Goal: Task Accomplishment & Management: Complete application form

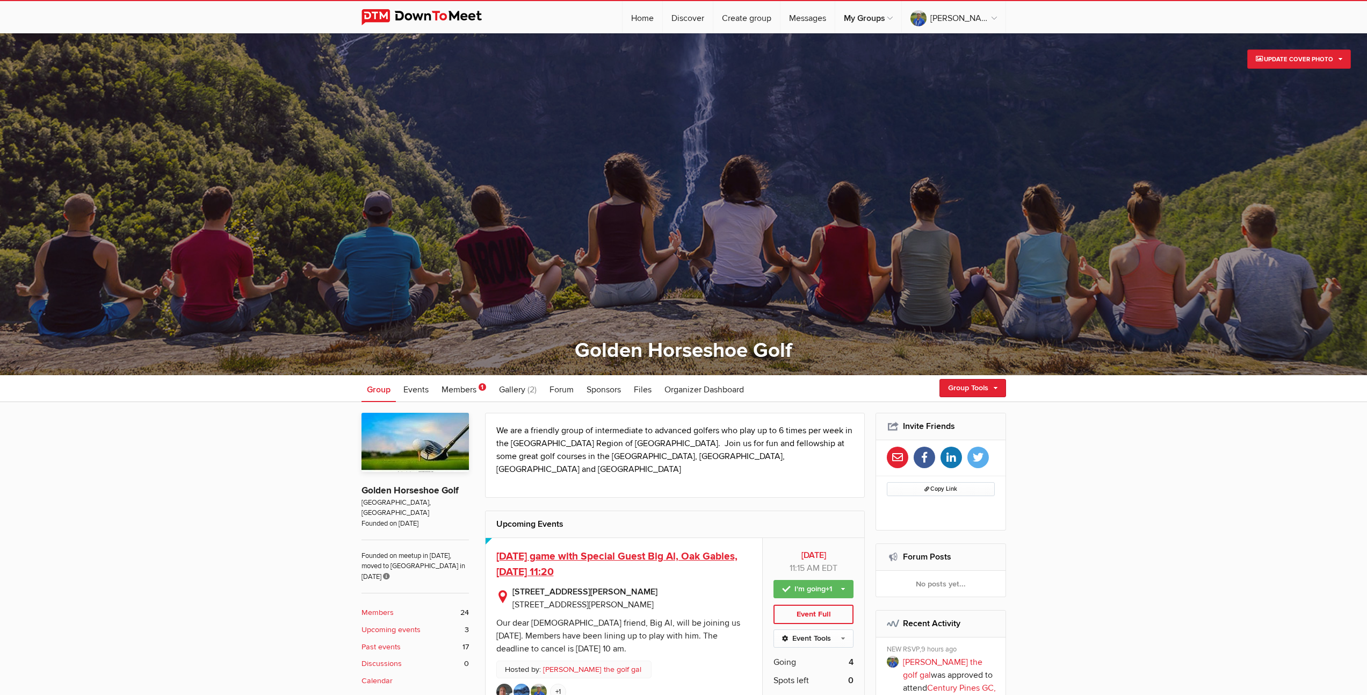
click at [668, 550] on span "[DATE] game with Special Guest Big Al, Oak Gables, [DATE] 11:20" at bounding box center [616, 564] width 241 height 28
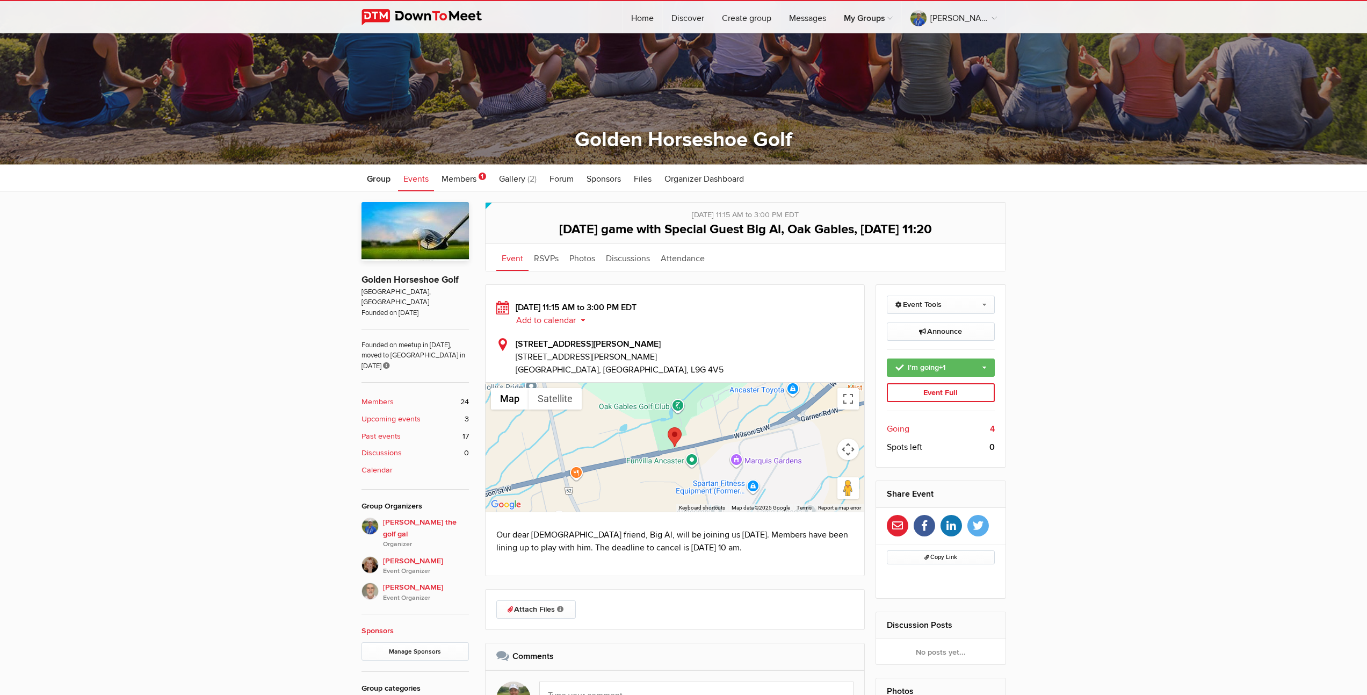
scroll to position [441, 0]
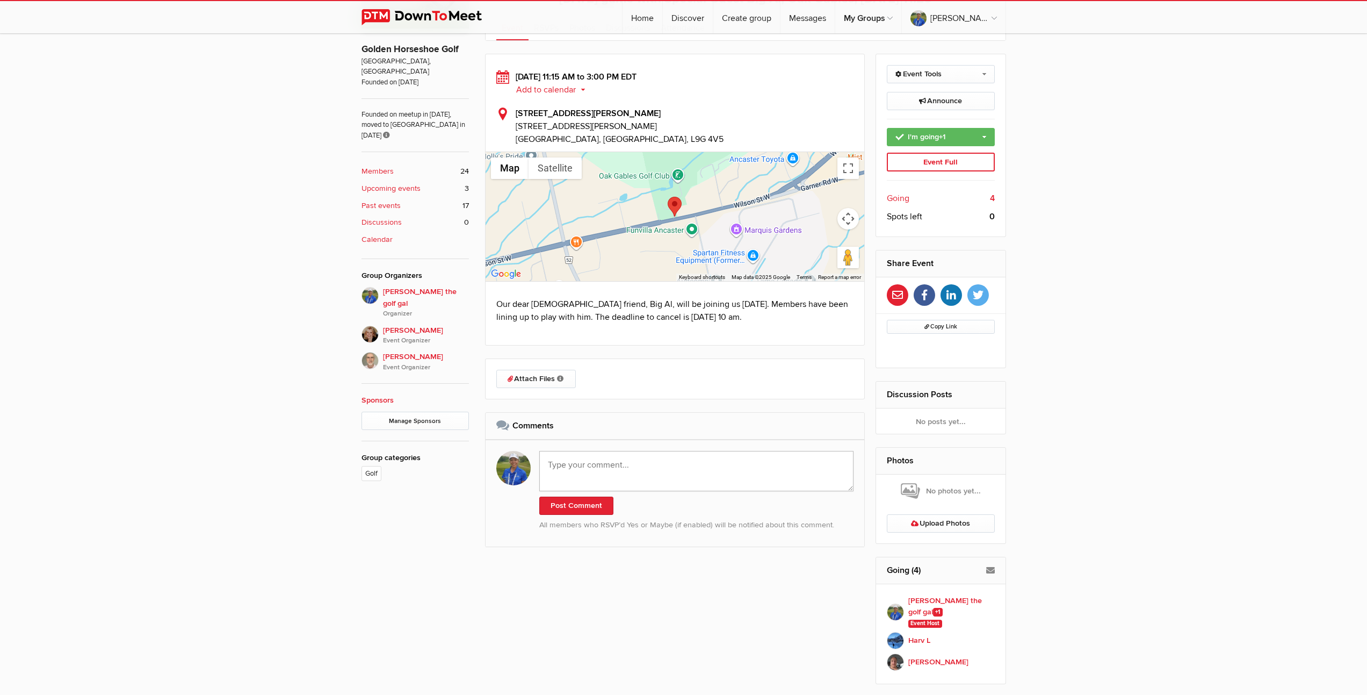
click at [603, 476] on textarea at bounding box center [696, 471] width 315 height 40
paste textarea "Hello [PERSON_NAME] and [PERSON_NAME]. Thank you so much for the game [DATE] an…"
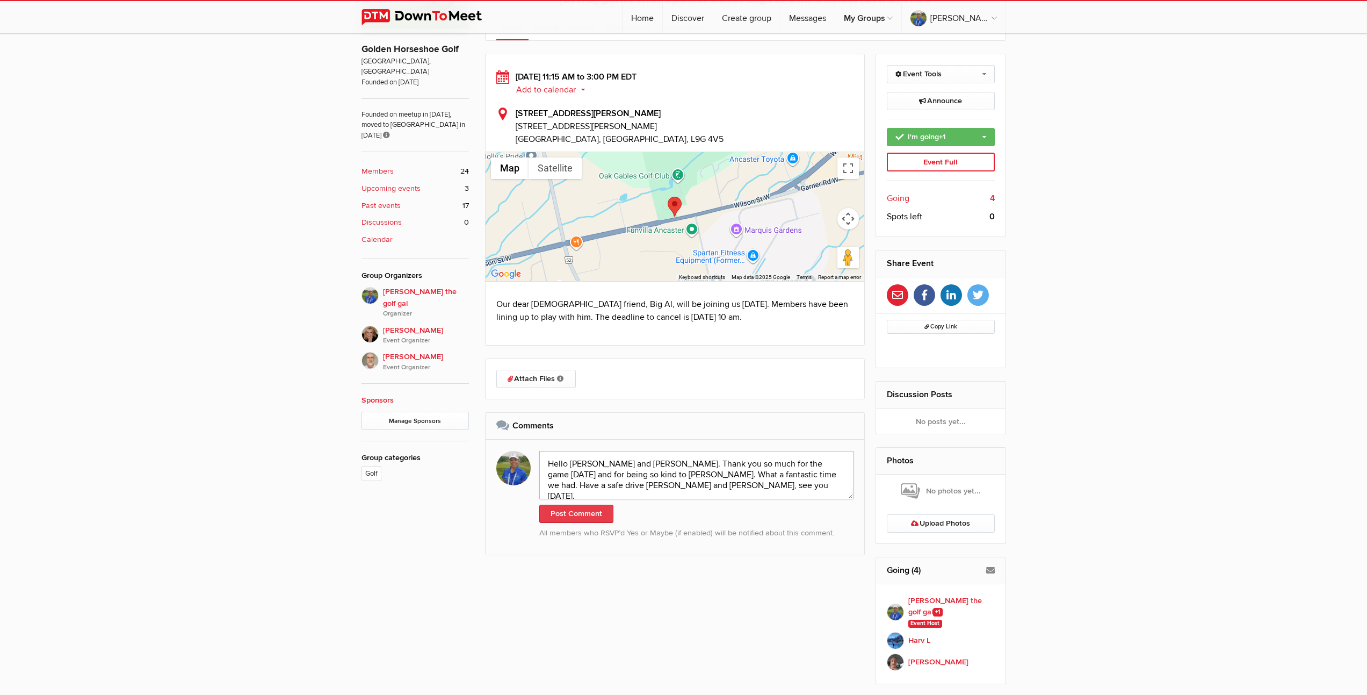
type textarea "Hello [PERSON_NAME] and [PERSON_NAME]. Thank you so much for the game [DATE] an…"
click at [569, 515] on button "Post Comment" at bounding box center [576, 513] width 74 height 18
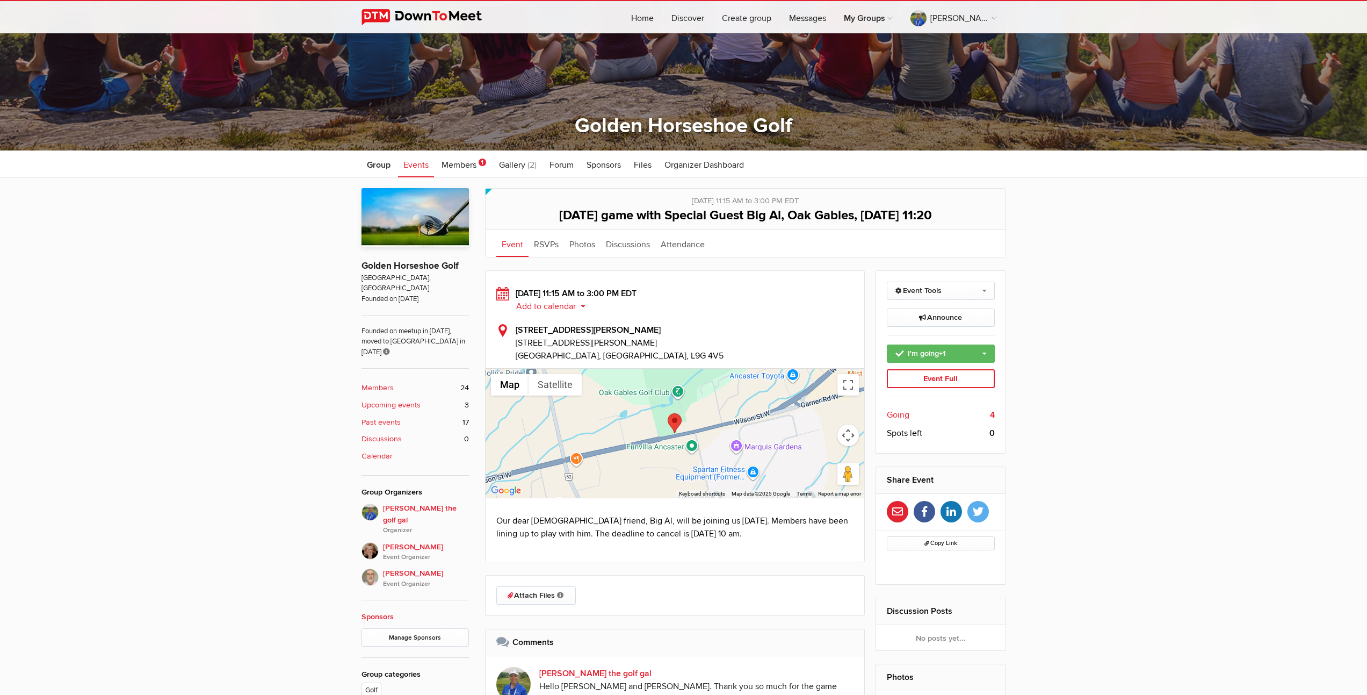
scroll to position [0, 0]
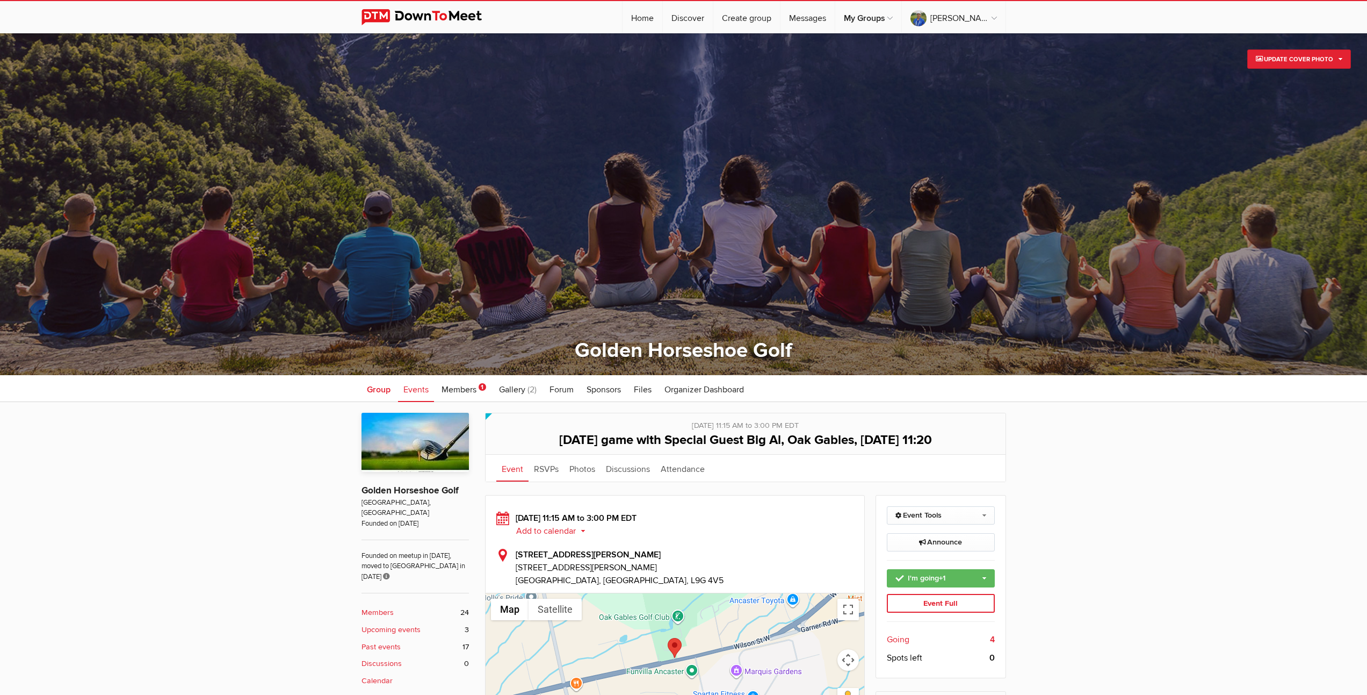
click at [378, 387] on span "Group" at bounding box center [379, 389] width 24 height 11
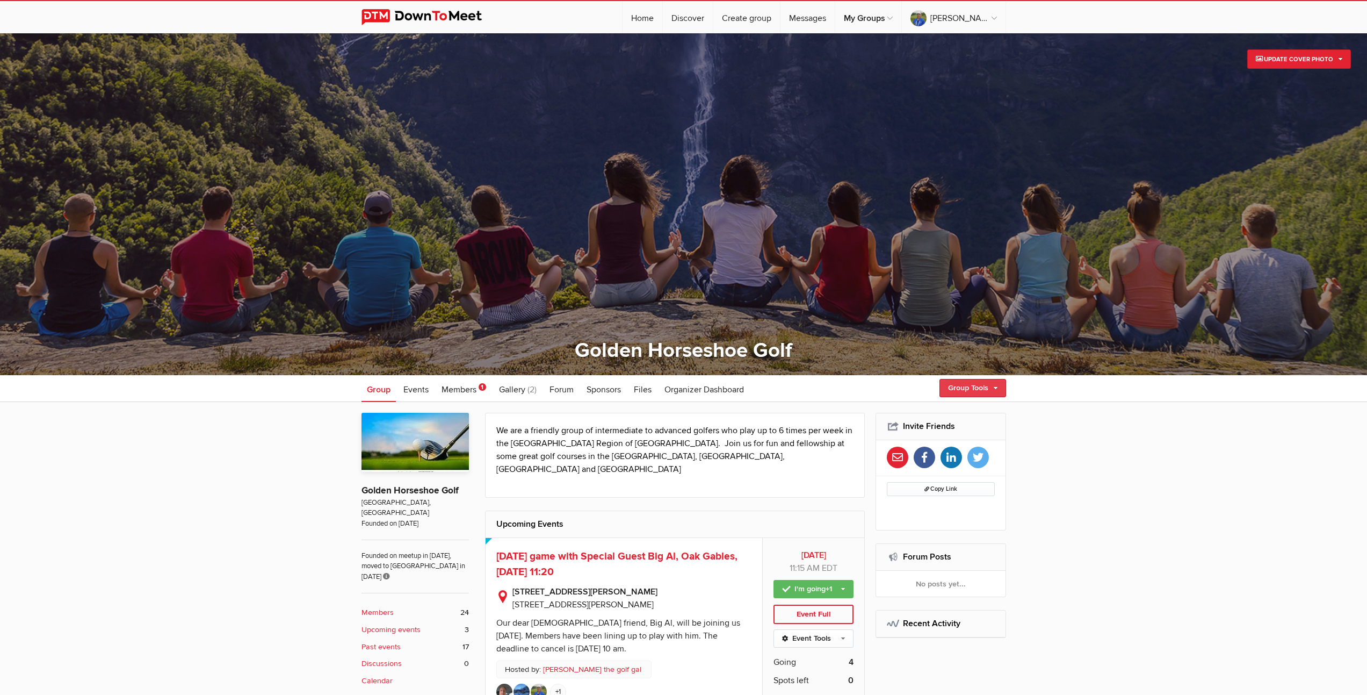
click at [967, 388] on link "Group Tools" at bounding box center [973, 388] width 67 height 18
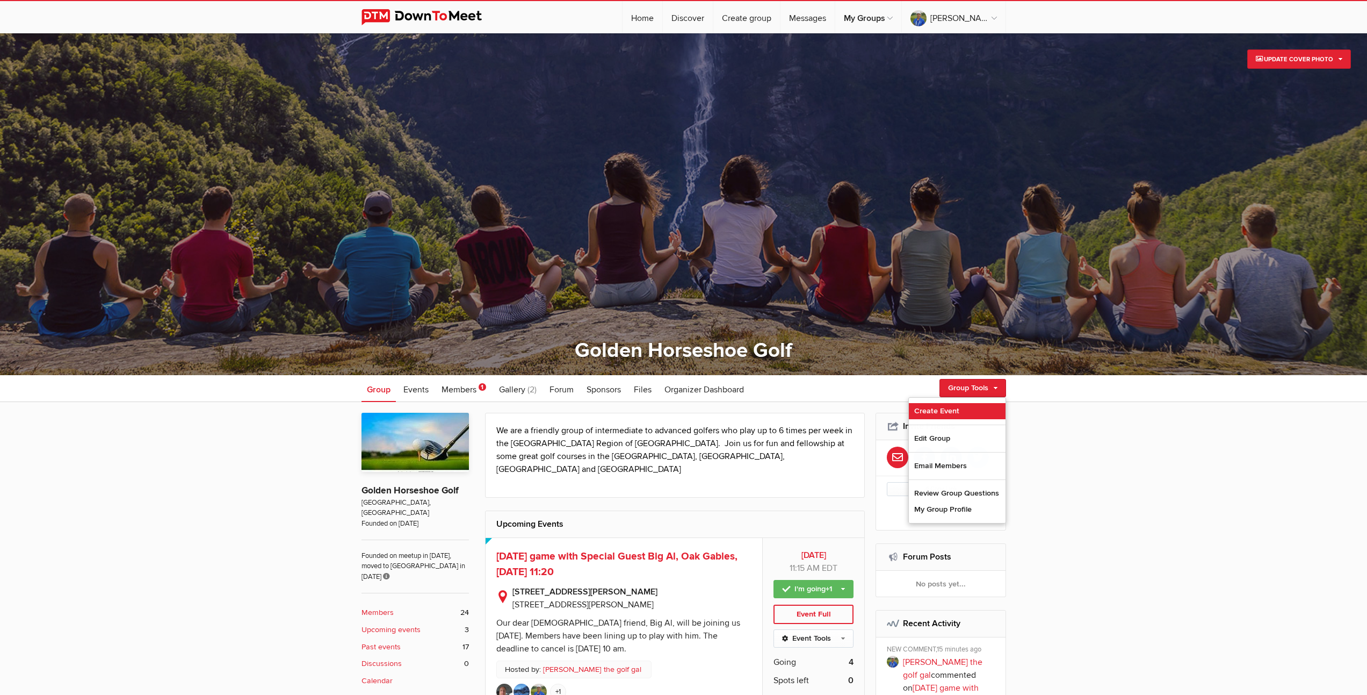
click at [945, 413] on link "Create Event" at bounding box center [957, 411] width 97 height 16
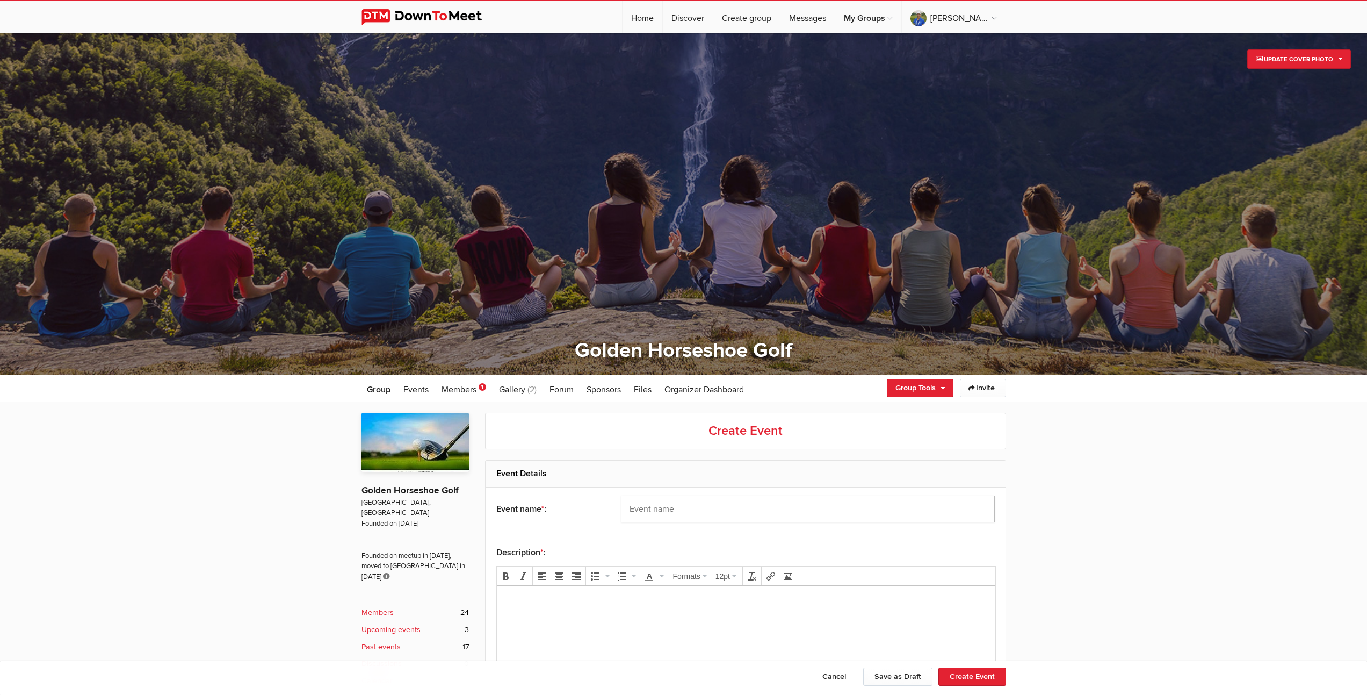
click at [774, 506] on input "text" at bounding box center [808, 508] width 374 height 27
type input "F"
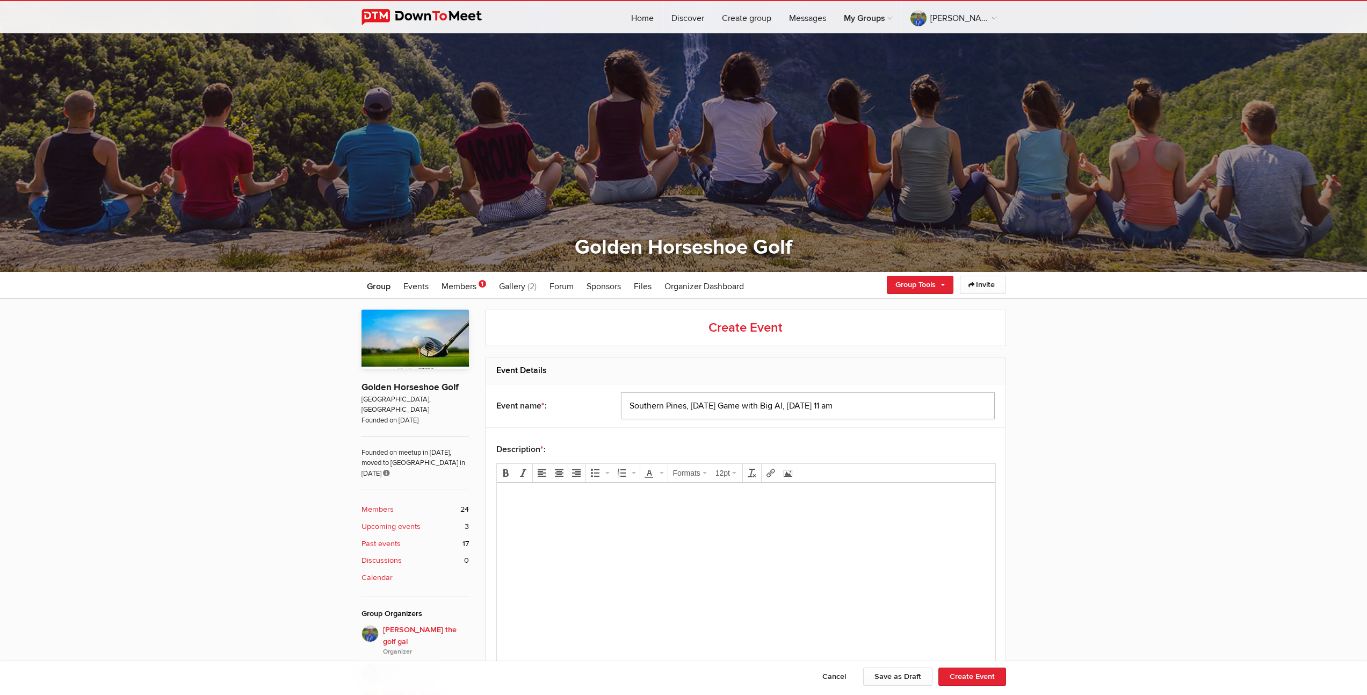
scroll to position [218, 0]
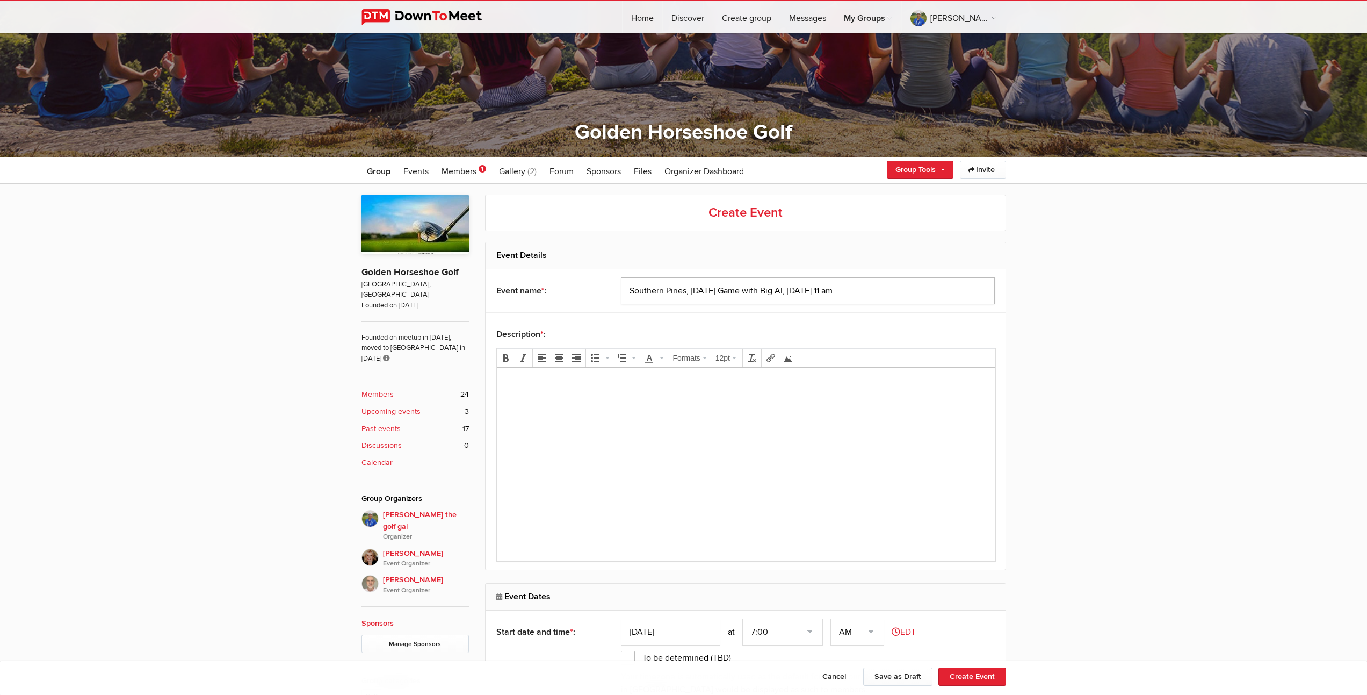
type input "Southern Pines, [DATE] Game with Big Al, [DATE] 11 am"
click at [581, 429] on html at bounding box center [745, 397] width 499 height 61
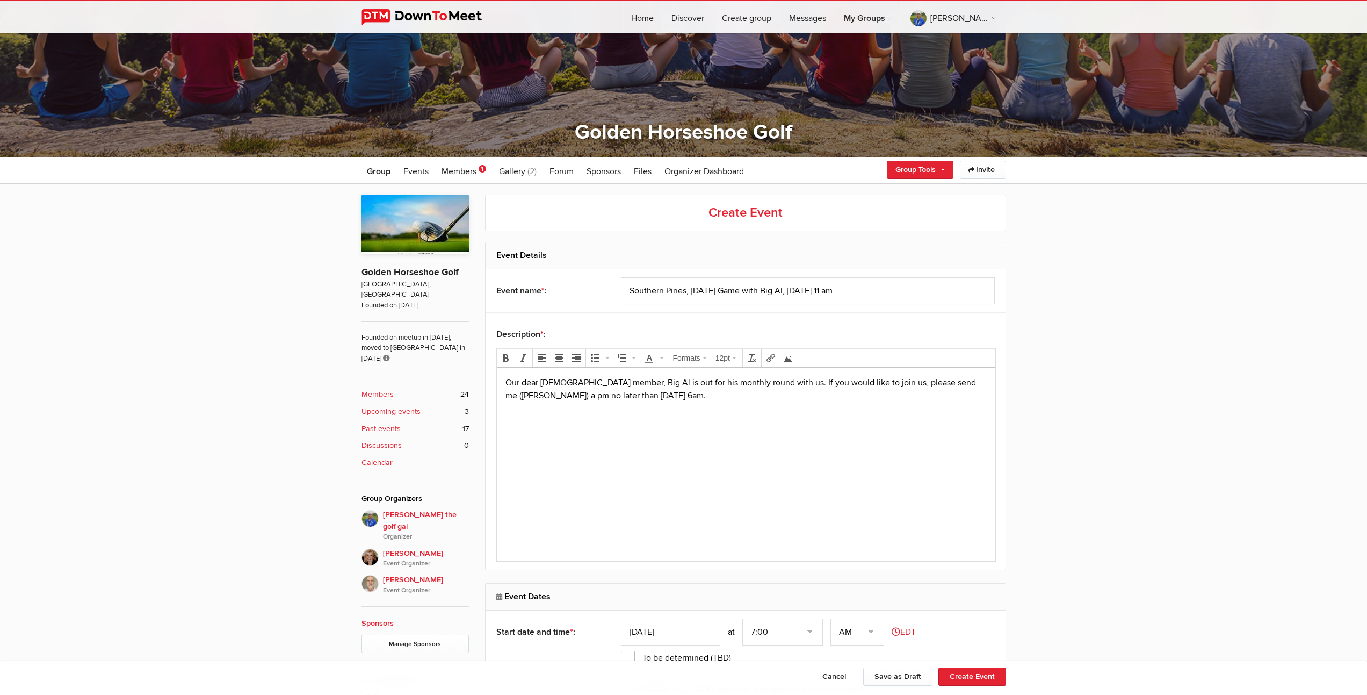
scroll to position [439, 0]
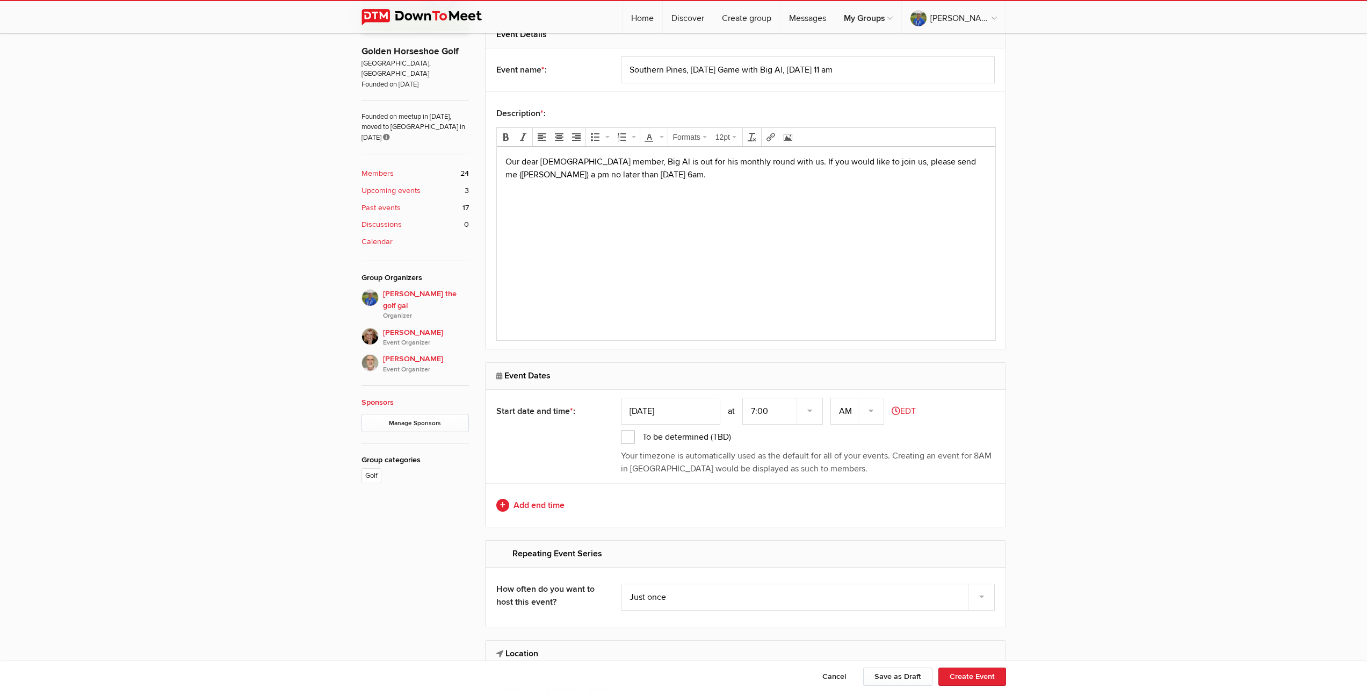
click at [676, 410] on input "[DATE]" at bounding box center [670, 411] width 99 height 27
click at [778, 432] on icon at bounding box center [778, 435] width 8 height 8
type input "[DATE]"
click at [818, 413] on select "7:00 7:15 7:30 7:45 8:00 8:15 8:30 8:45 9:00 9:15 9:30 9:45 10:00 10:15 10:30 1…" at bounding box center [782, 411] width 81 height 27
select select "11:00:00"
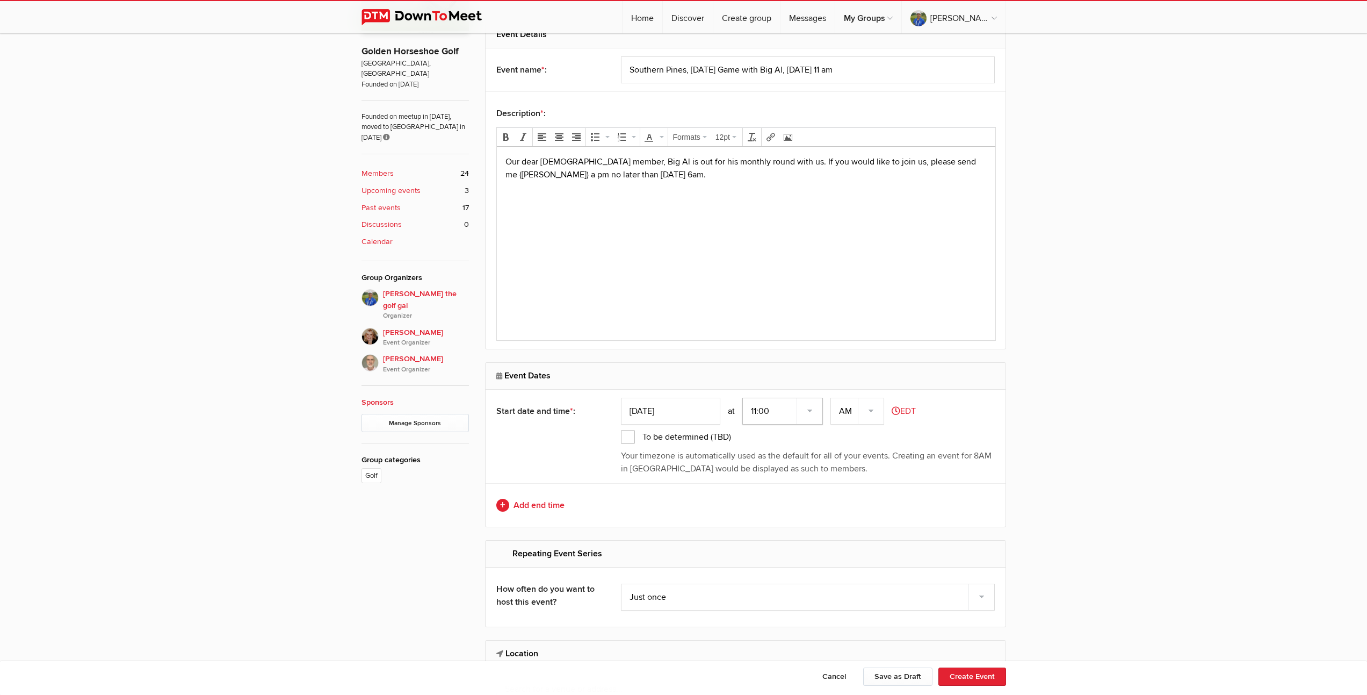
click at [743, 398] on select "7:00 7:15 7:30 7:45 8:00 8:15 8:30 8:45 9:00 9:15 9:30 9:45 10:00 10:15 10:30 1…" at bounding box center [782, 411] width 81 height 27
click at [554, 507] on link "Add end time" at bounding box center [745, 505] width 499 height 13
click at [668, 505] on input "text" at bounding box center [670, 505] width 99 height 27
type input "[DATE]"
click at [809, 504] on select "7:00 7:15 7:30 7:45 8:00 8:15 8:30 8:45 9:00 9:15 9:30 9:45 10:00 10:15 10:30 1…" at bounding box center [782, 505] width 81 height 27
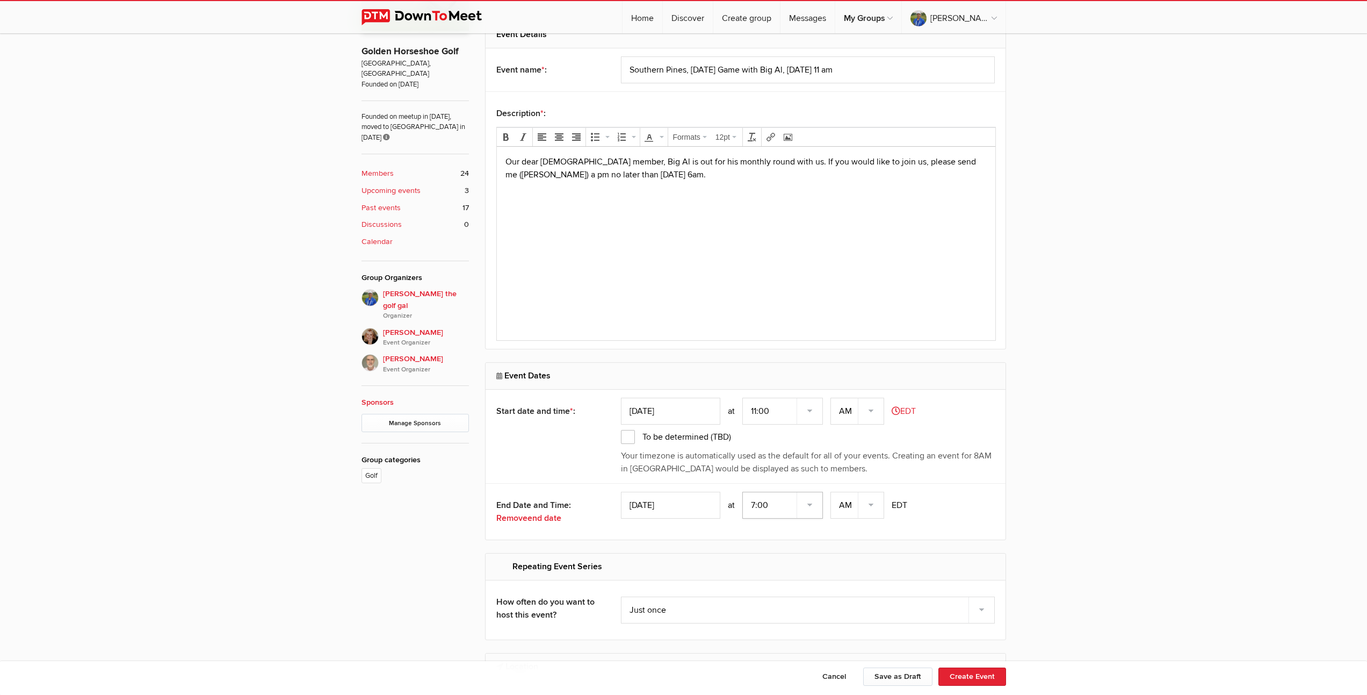
select select "3:00:00"
click at [743, 492] on select "7:00 7:15 7:30 7:45 8:00 8:15 8:30 8:45 9:00 9:15 9:30 9:45 10:00 10:15 10:30 1…" at bounding box center [782, 505] width 81 height 27
click at [871, 503] on select "AM PM" at bounding box center [857, 505] width 54 height 27
select select "PM"
click at [832, 492] on select "AM PM" at bounding box center [857, 505] width 54 height 27
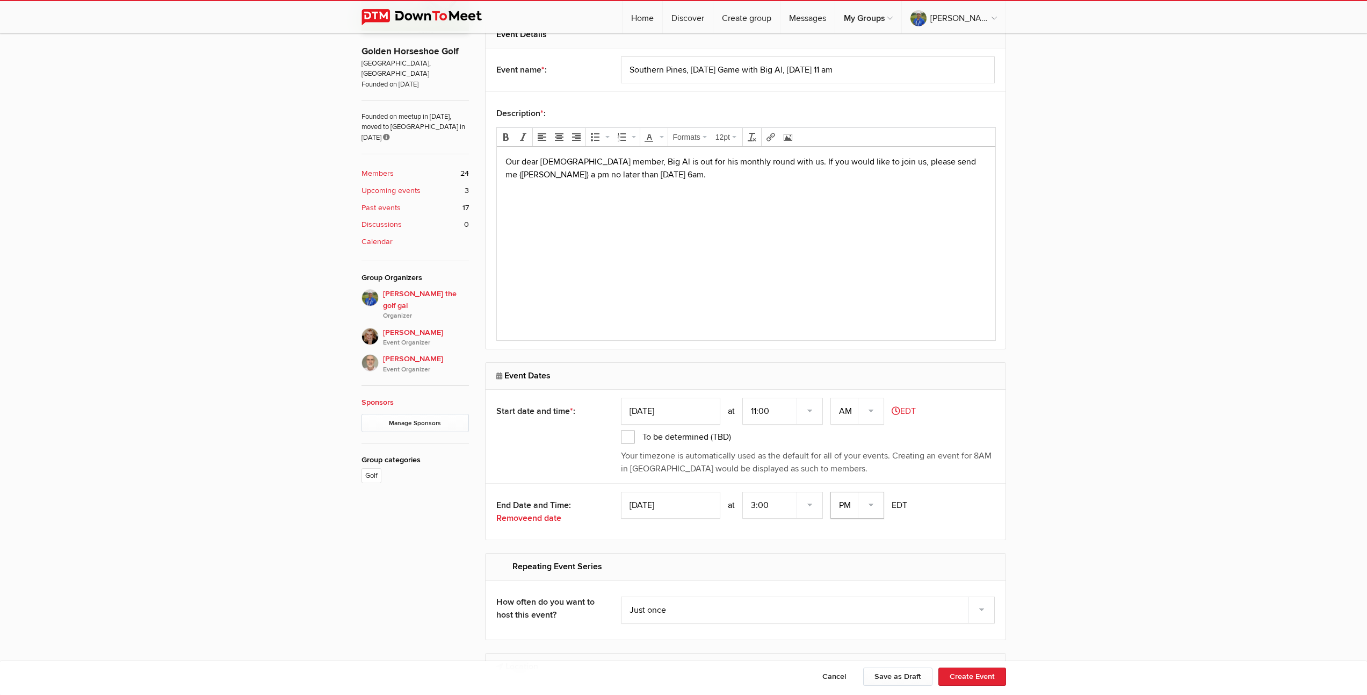
scroll to position [661, 0]
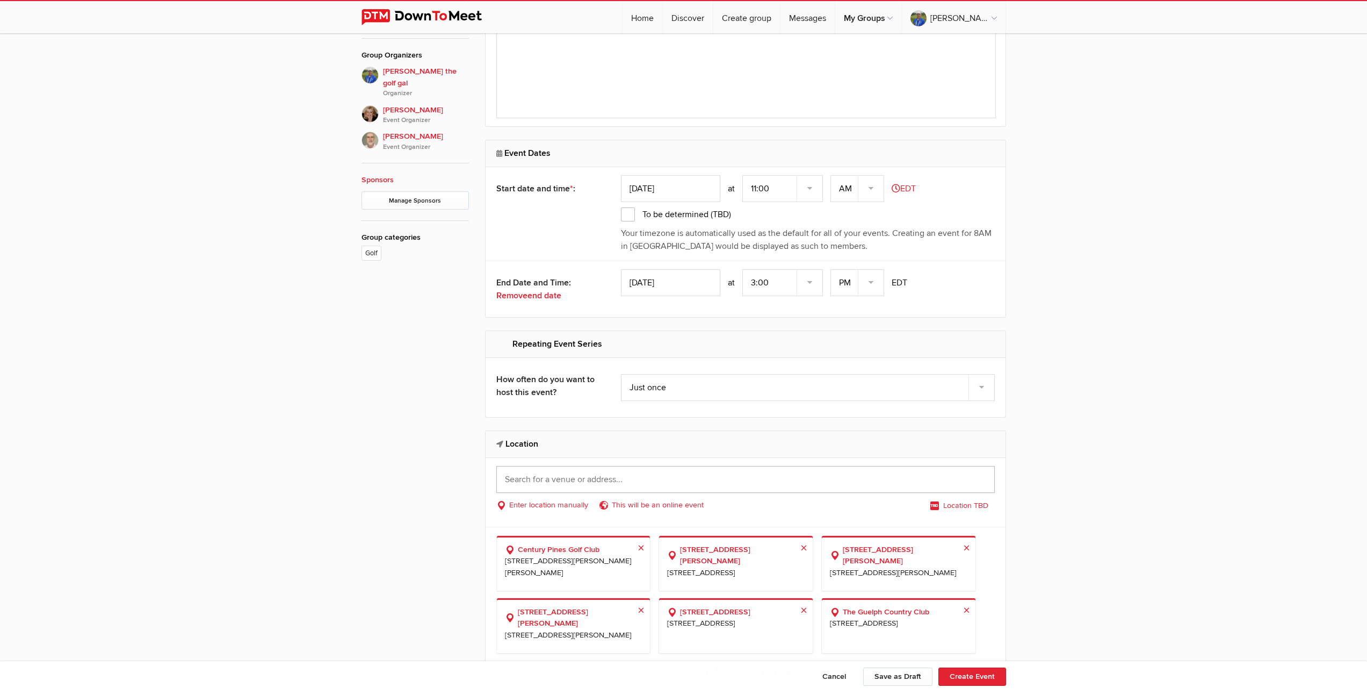
click at [620, 477] on input "text" at bounding box center [745, 479] width 499 height 27
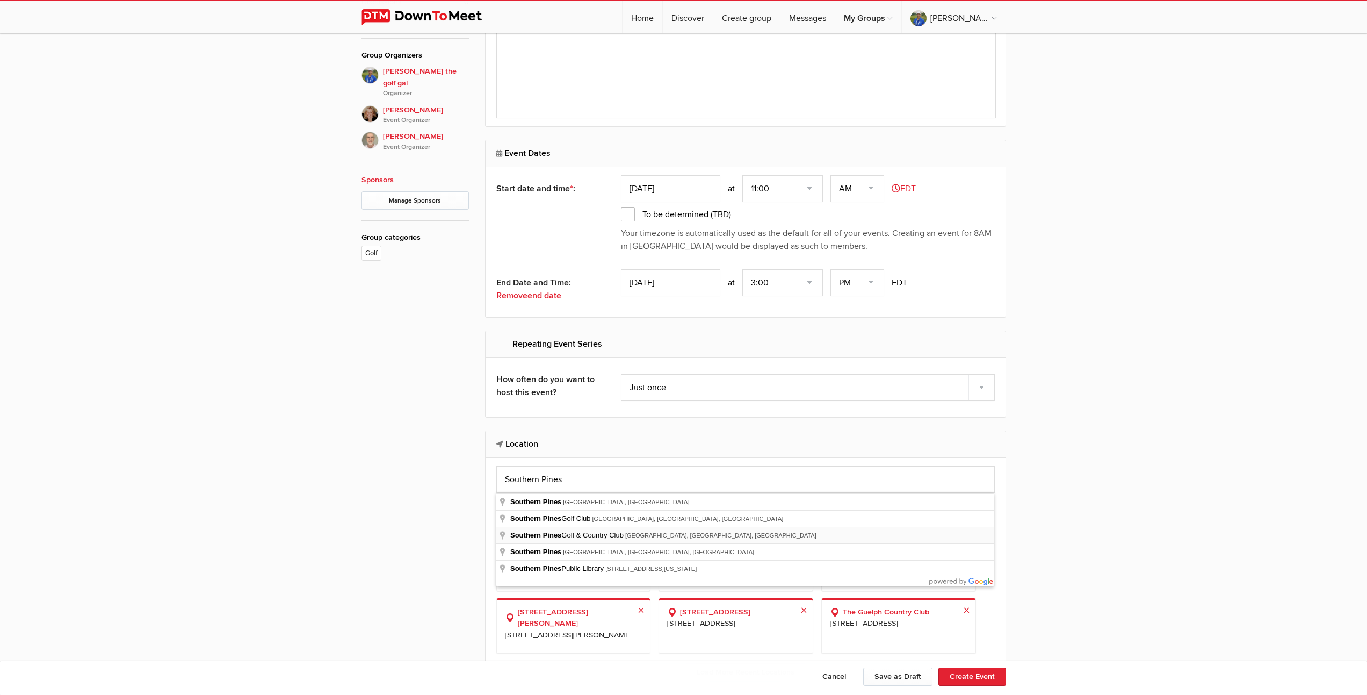
type input "[GEOGRAPHIC_DATA], [GEOGRAPHIC_DATA], [GEOGRAPHIC_DATA], [GEOGRAPHIC_DATA], [GE…"
select select "[GEOGRAPHIC_DATA]"
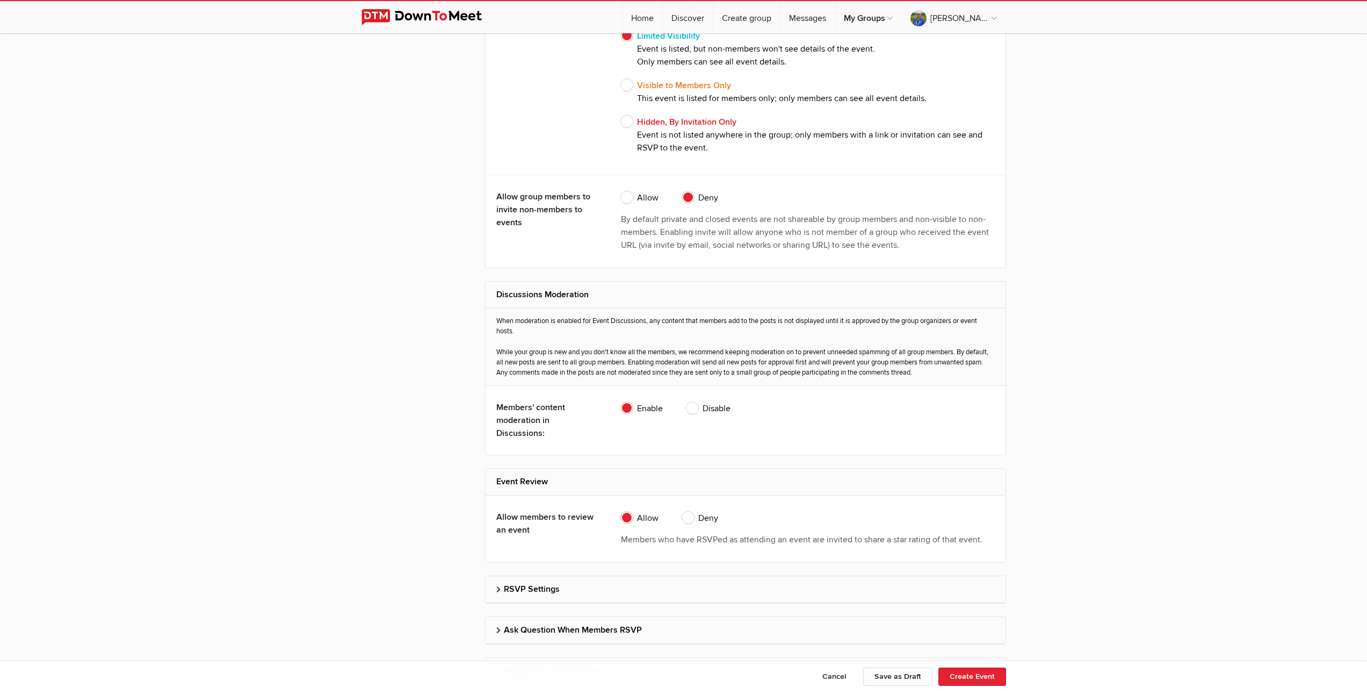
scroll to position [1984, 0]
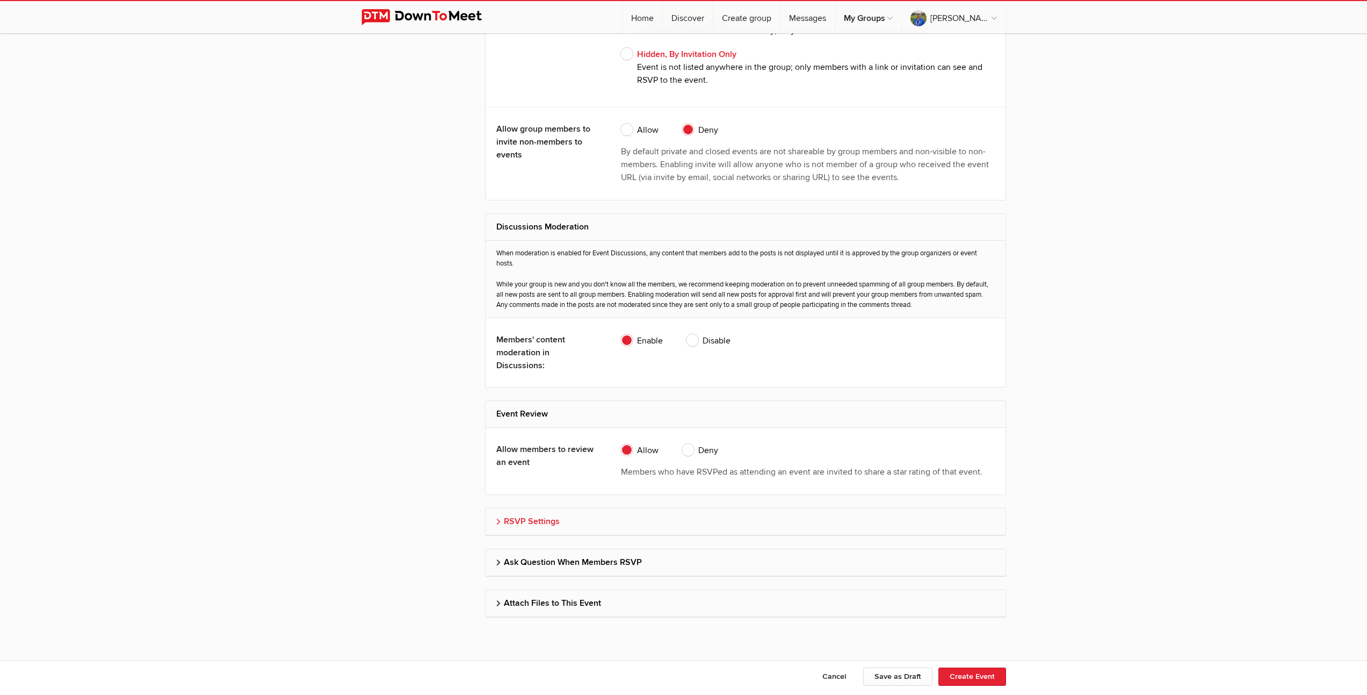
click at [539, 519] on h2 "RSVP Settings" at bounding box center [745, 521] width 499 height 26
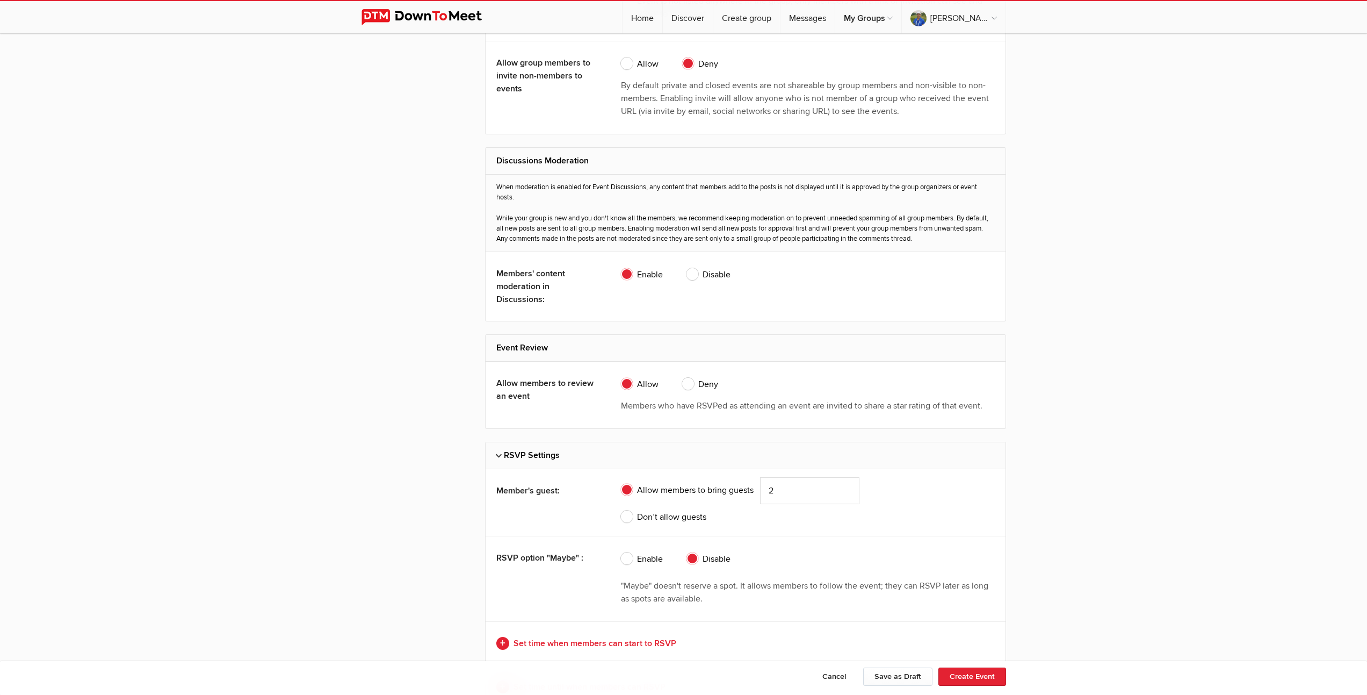
scroll to position [2053, 0]
type input "1"
click at [848, 488] on input "1" at bounding box center [809, 487] width 99 height 27
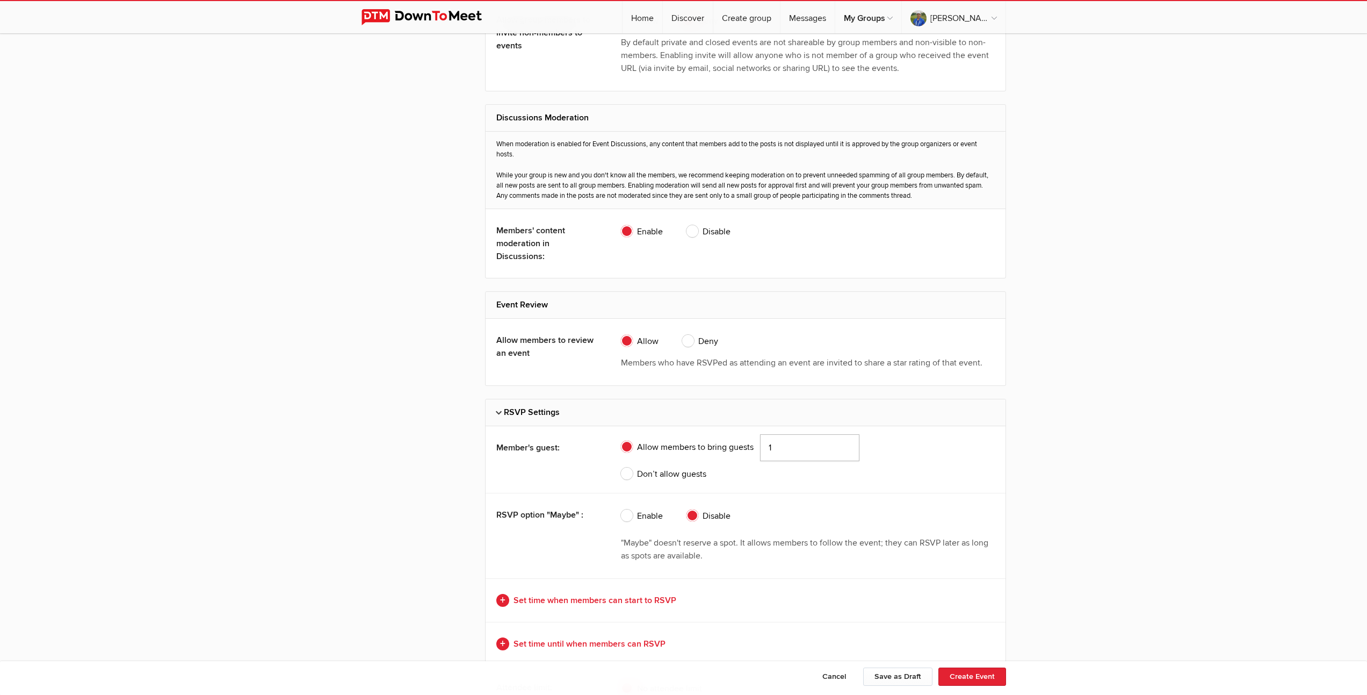
scroll to position [2142, 0]
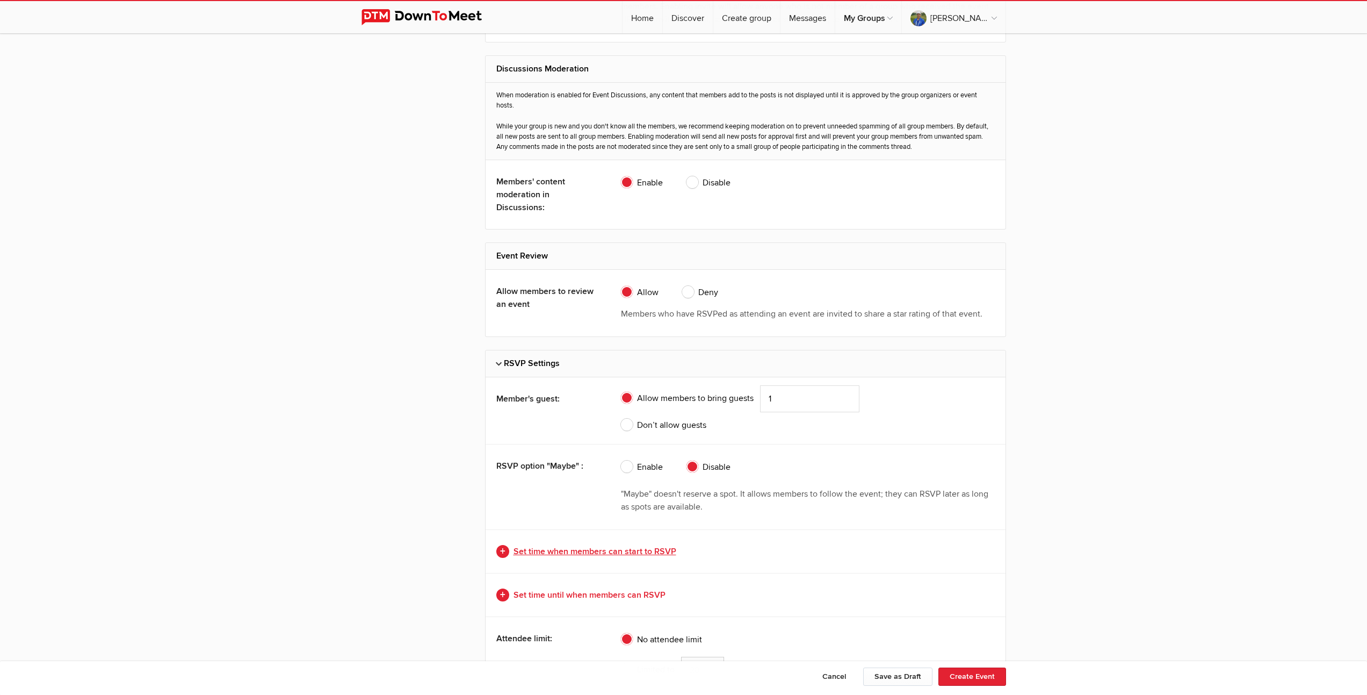
click at [631, 550] on link "Set time when members can start to RSVP" at bounding box center [745, 551] width 499 height 13
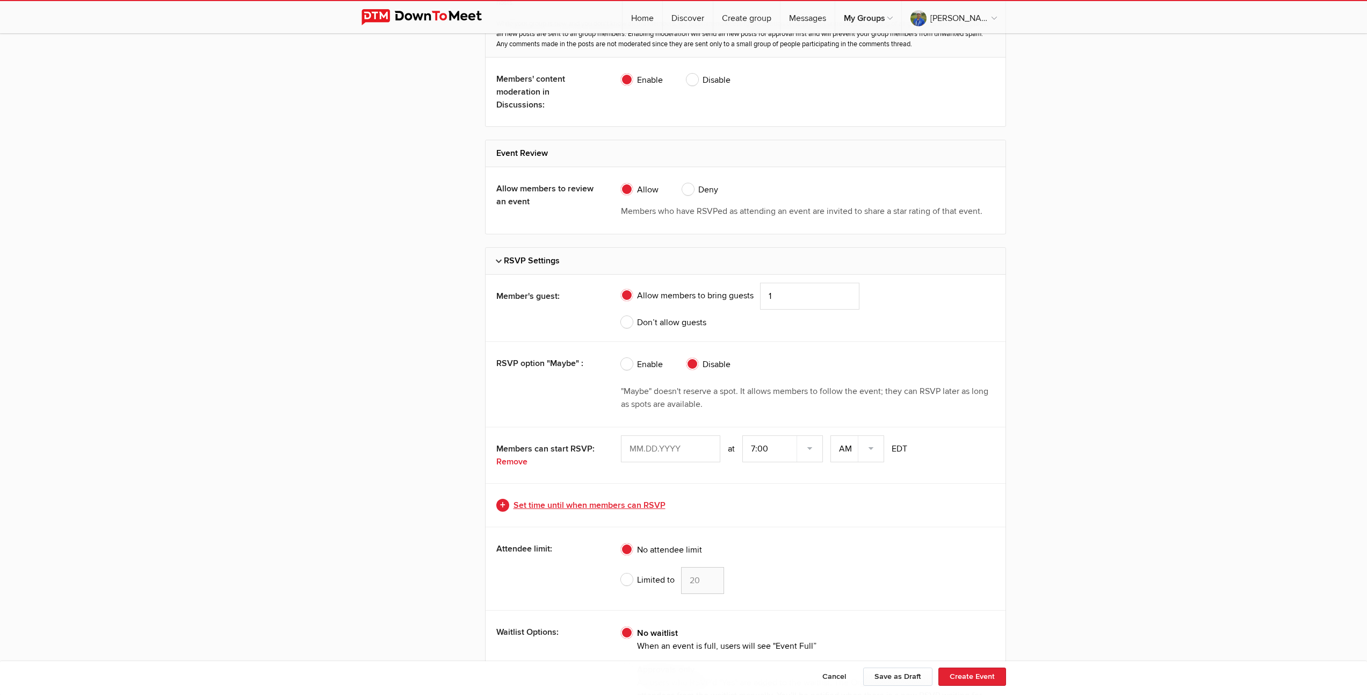
scroll to position [2351, 0]
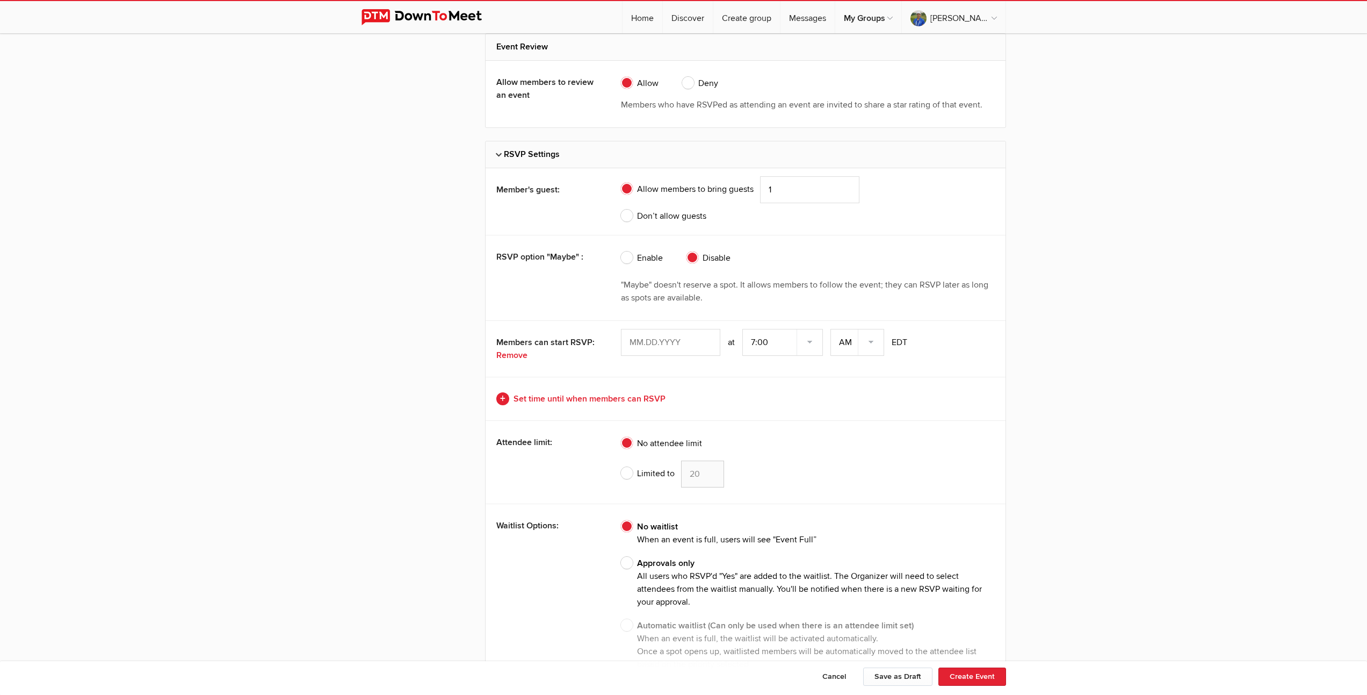
click at [716, 476] on span "20" at bounding box center [702, 473] width 43 height 27
click at [621, 460] on input "Limited to 20" at bounding box center [620, 460] width 1 height 1
radio input "true"
click at [712, 475] on input "19" at bounding box center [702, 473] width 43 height 27
click at [712, 475] on input "18" at bounding box center [702, 473] width 43 height 27
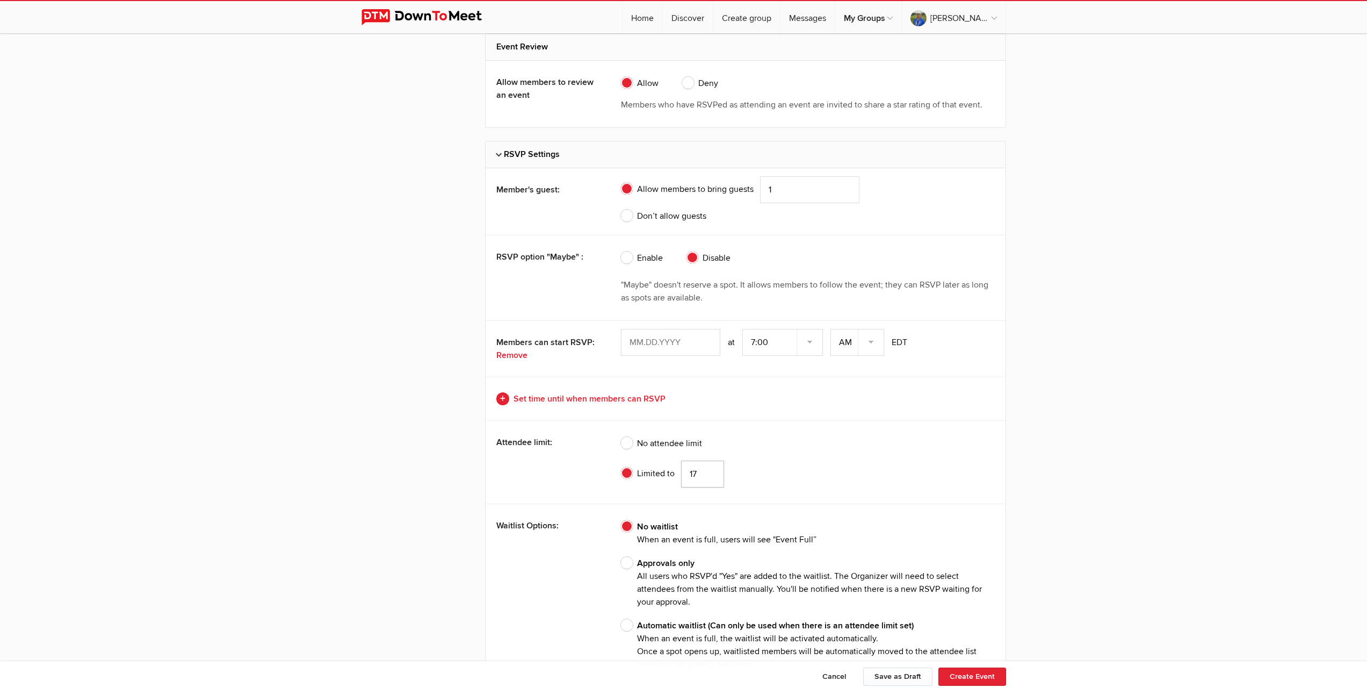
click at [712, 475] on input "17" at bounding box center [702, 473] width 43 height 27
click at [712, 475] on input "16" at bounding box center [702, 473] width 43 height 27
click at [712, 475] on input "15" at bounding box center [702, 473] width 43 height 27
click at [712, 475] on input "14" at bounding box center [702, 473] width 43 height 27
click at [712, 475] on input "13" at bounding box center [702, 473] width 43 height 27
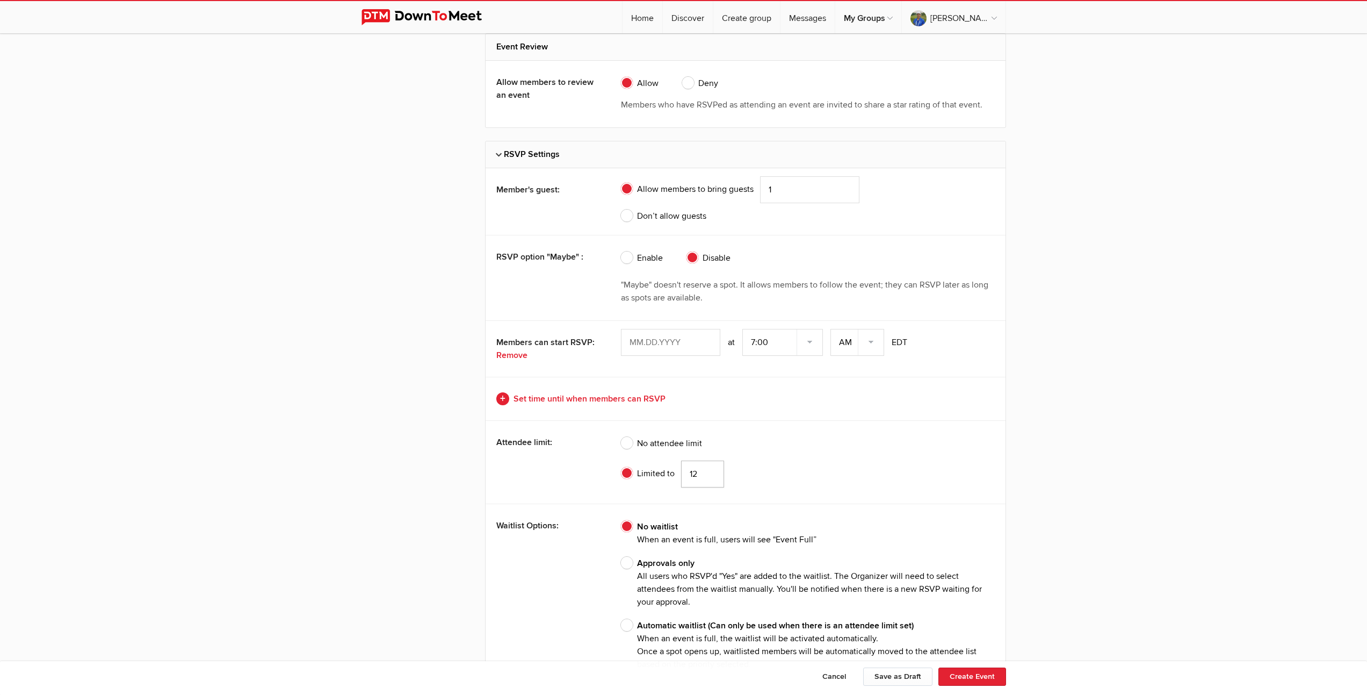
click at [712, 475] on input "12" at bounding box center [702, 473] width 43 height 27
click at [712, 475] on input "11" at bounding box center [702, 473] width 43 height 27
click at [712, 475] on input "10" at bounding box center [702, 473] width 43 height 27
click at [712, 475] on input "9" at bounding box center [702, 473] width 43 height 27
click at [712, 475] on input "8" at bounding box center [702, 473] width 43 height 27
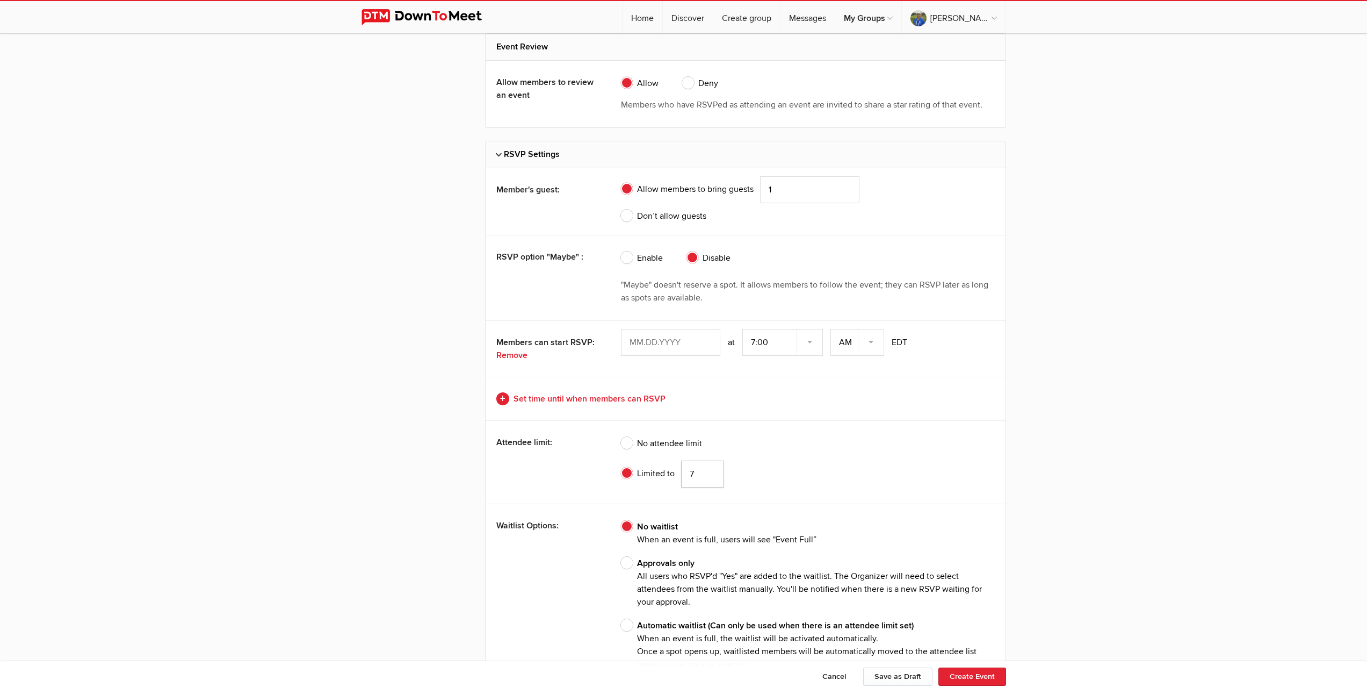
click at [712, 475] on input "7" at bounding box center [702, 473] width 43 height 27
click at [712, 475] on input "6" at bounding box center [702, 473] width 43 height 27
click at [712, 475] on input "5" at bounding box center [702, 473] width 43 height 27
type input "4"
click at [712, 475] on input "4" at bounding box center [702, 473] width 43 height 27
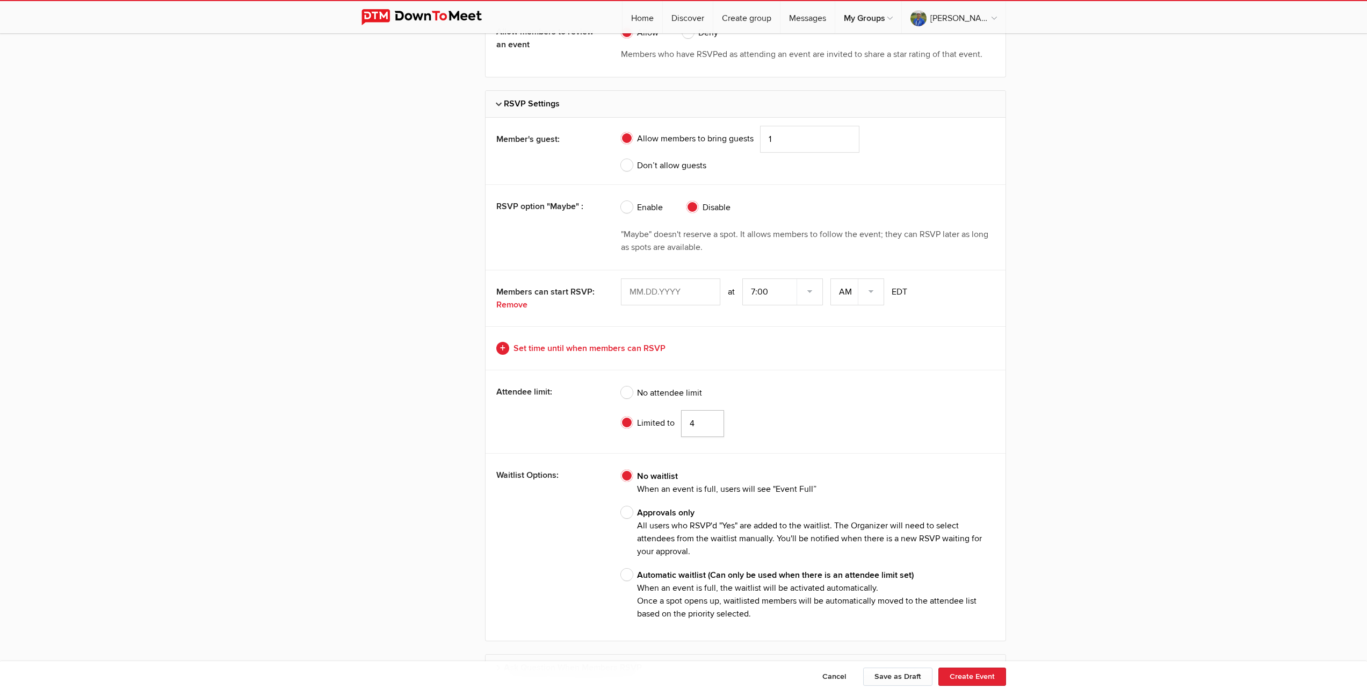
scroll to position [2455, 0]
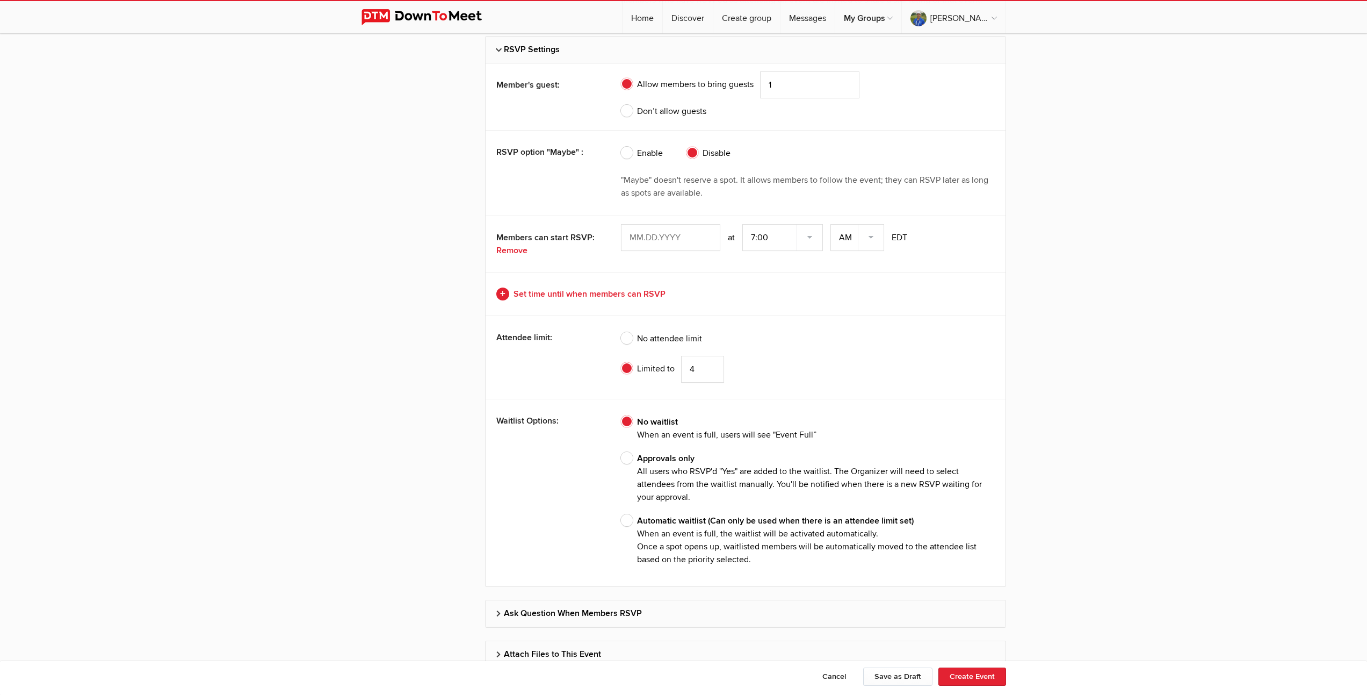
click at [633, 457] on span "Approvals only All users who RSVP'd "Yes" are added to the waitlist. The Organi…" at bounding box center [808, 478] width 374 height 52
click at [621, 452] on input "Approvals only All users who RSVP'd "Yes" are added to the waitlist. The Organi…" at bounding box center [620, 451] width 1 height 1
radio input "true"
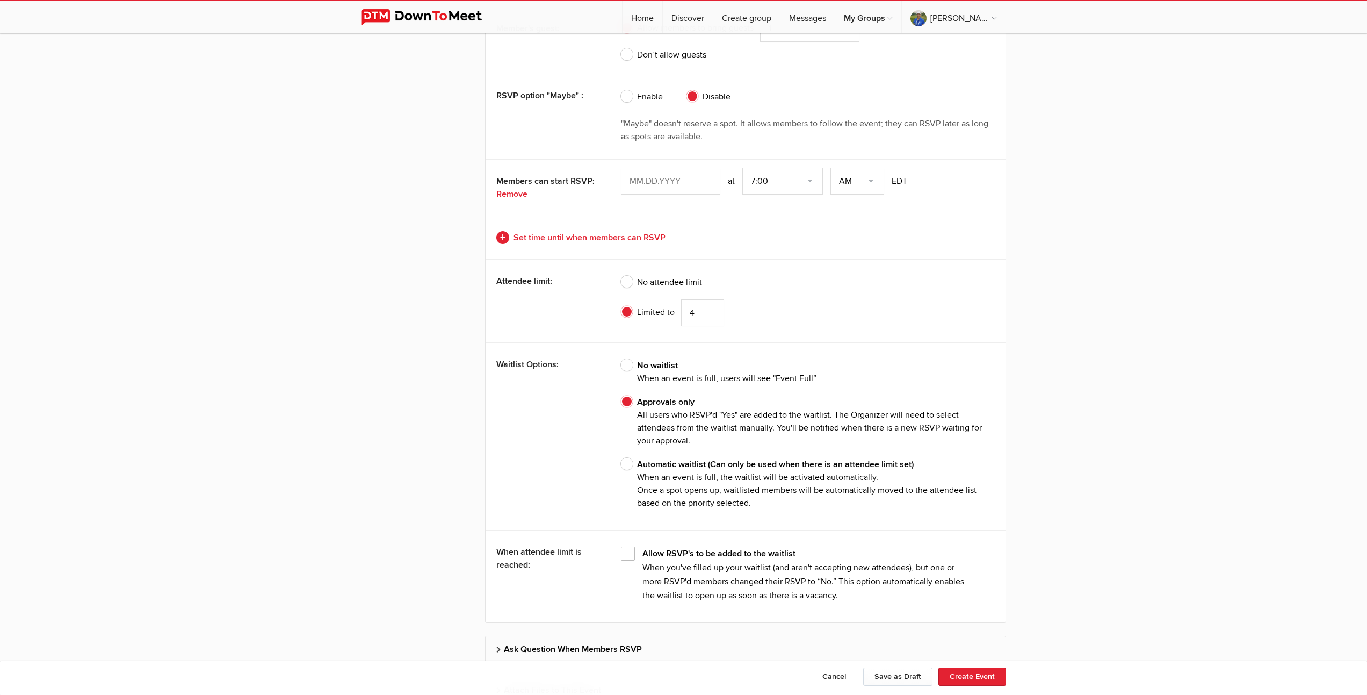
scroll to position [2599, 0]
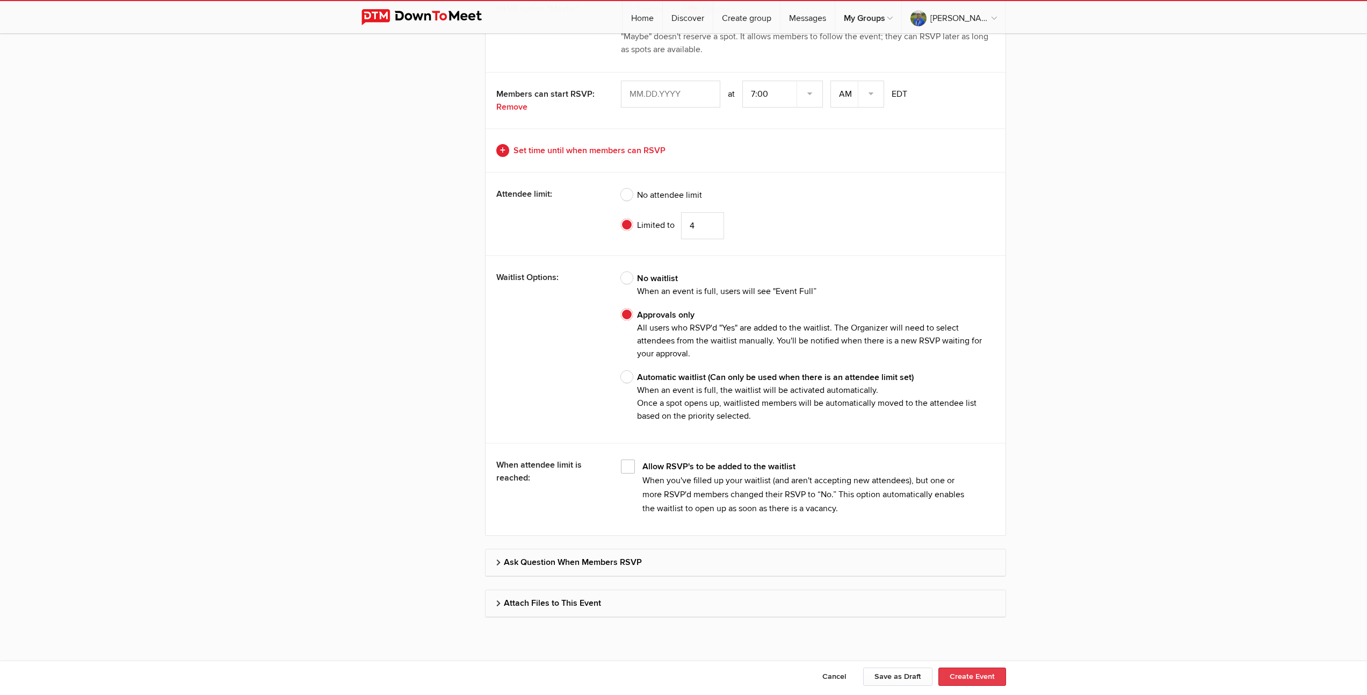
click at [975, 676] on button "Create Event" at bounding box center [972, 676] width 68 height 18
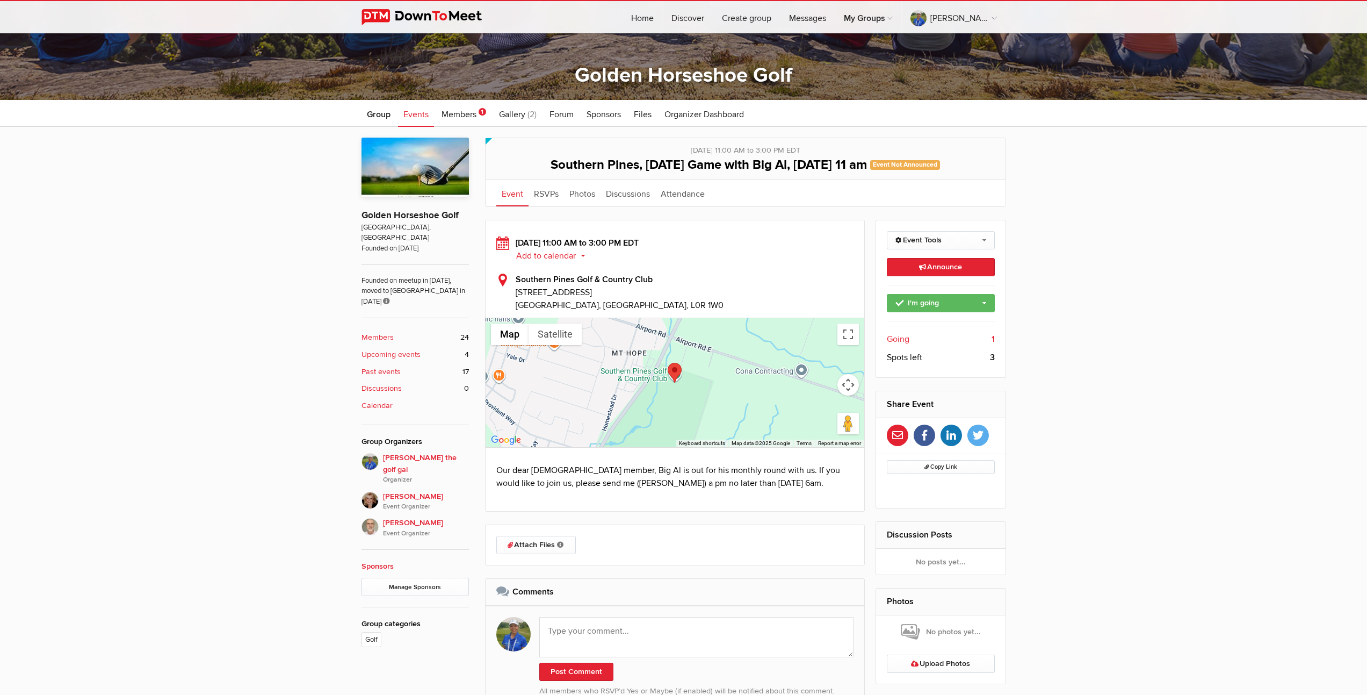
scroll to position [369, 0]
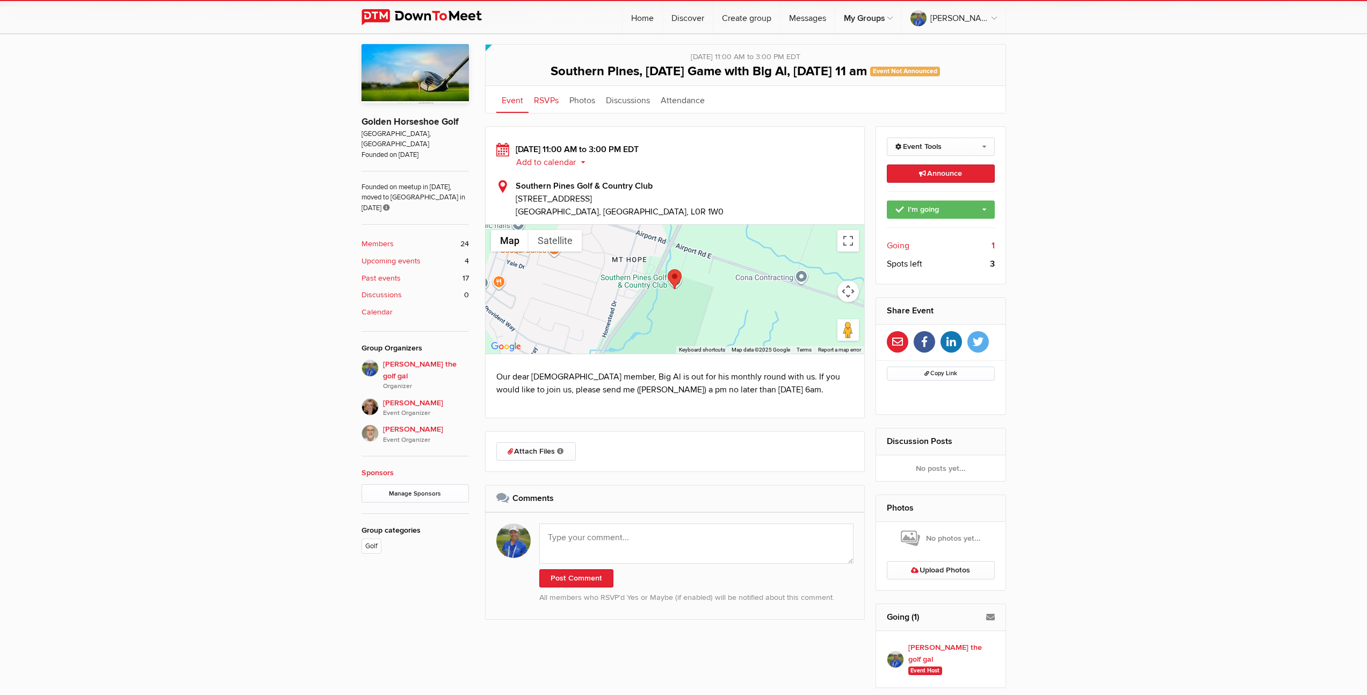
click at [532, 98] on link "RSVPs" at bounding box center [546, 99] width 35 height 27
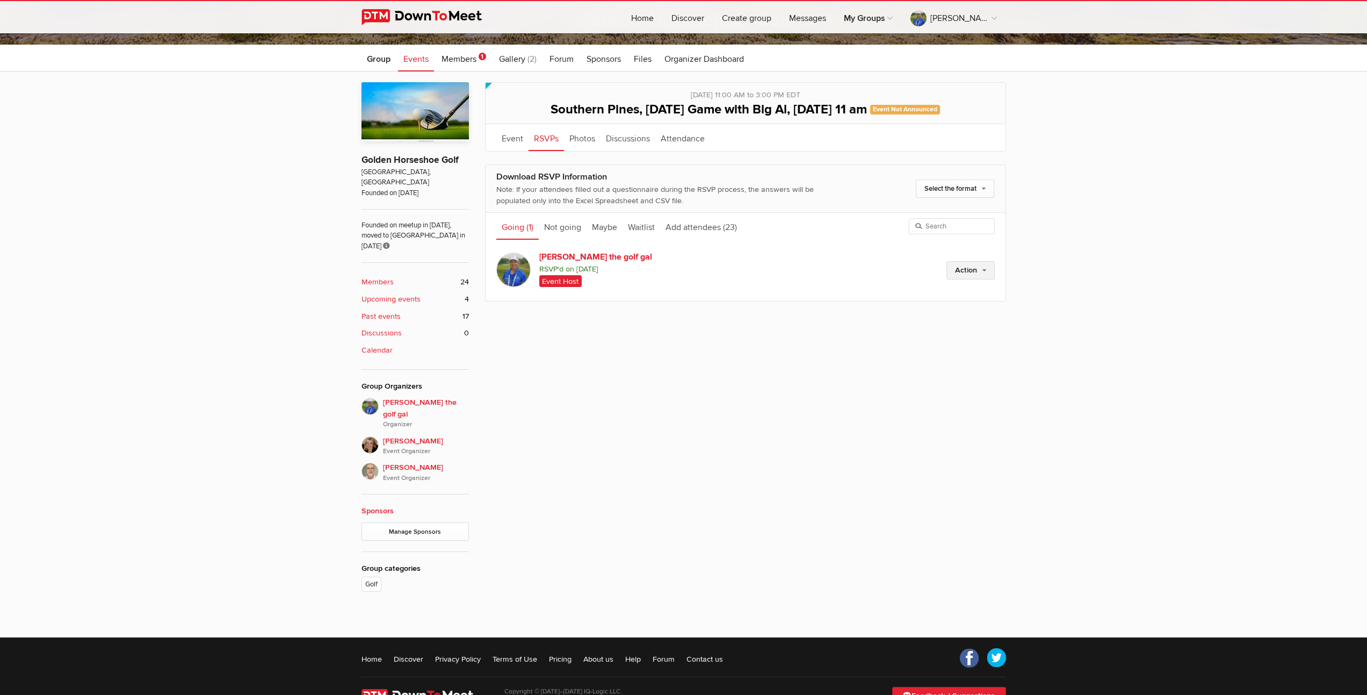
click at [963, 273] on link "Action" at bounding box center [971, 270] width 48 height 18
click at [916, 292] on link "Edit guest count" at bounding box center [935, 293] width 117 height 16
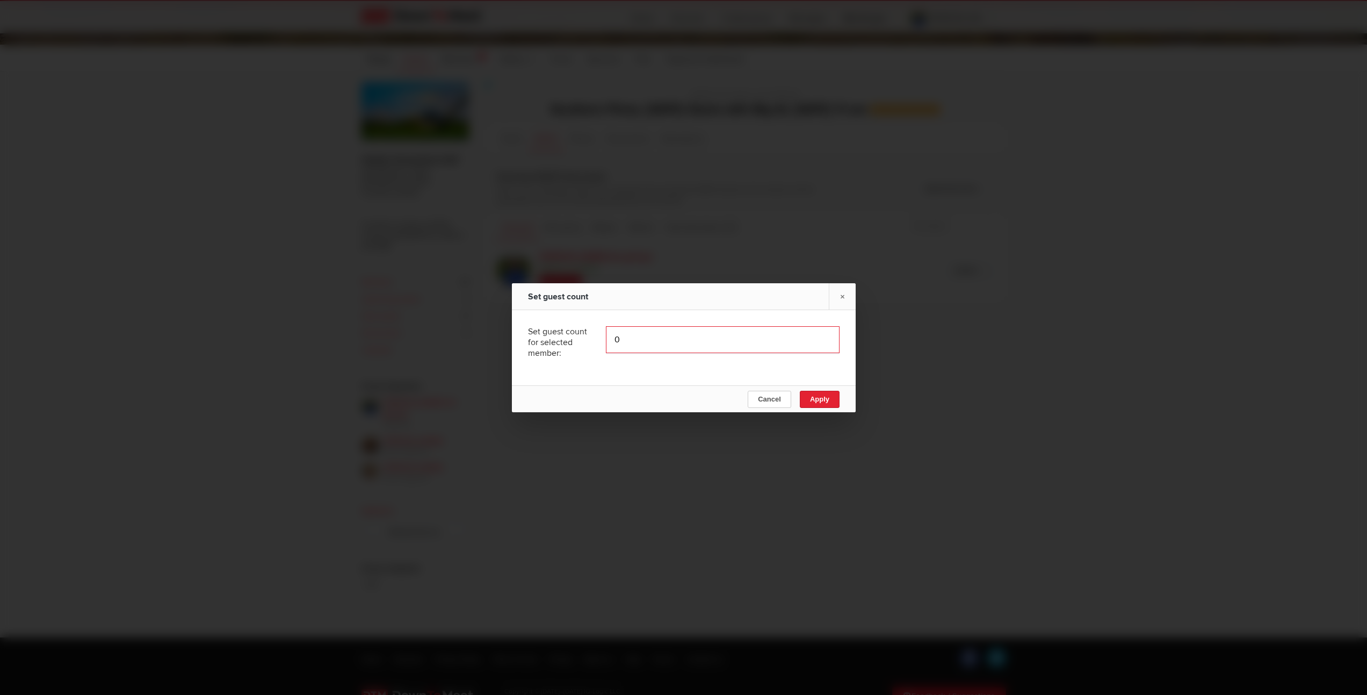
click at [819, 342] on input "0" at bounding box center [723, 339] width 234 height 27
type input "1"
click at [818, 334] on input "1" at bounding box center [723, 339] width 234 height 27
click at [824, 398] on span "Apply" at bounding box center [819, 399] width 19 height 8
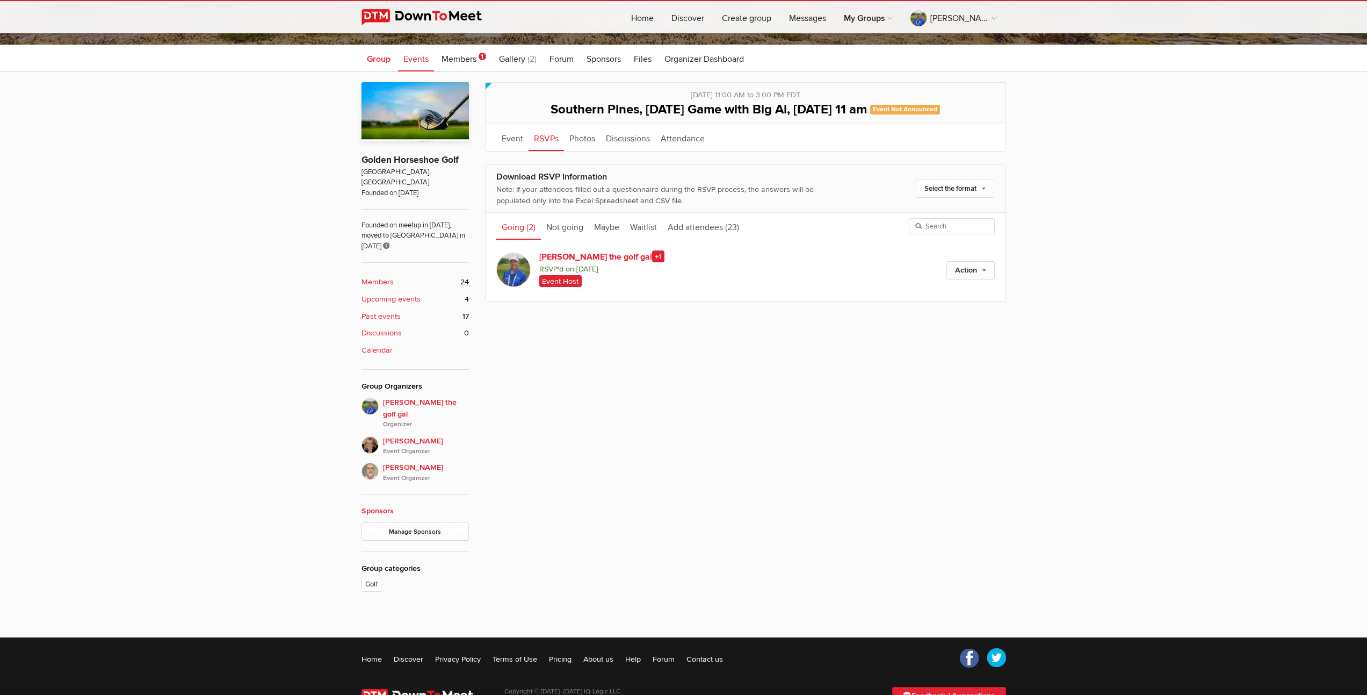
click at [380, 57] on span "Group" at bounding box center [379, 59] width 24 height 11
